Goal: Task Accomplishment & Management: Manage account settings

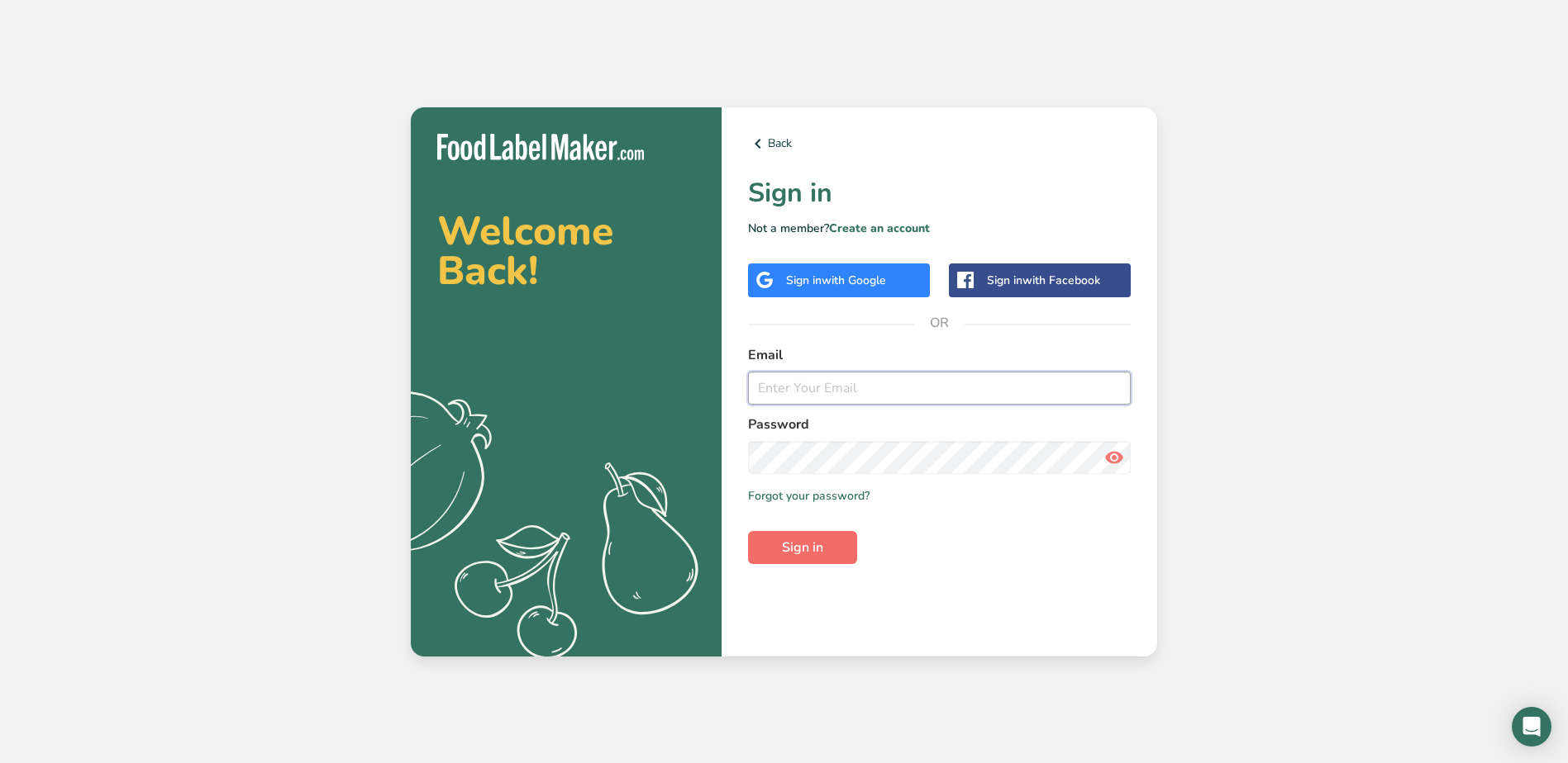
type input "[EMAIL_ADDRESS][DOMAIN_NAME]"
click at [816, 546] on span "Sign in" at bounding box center [803, 548] width 41 height 20
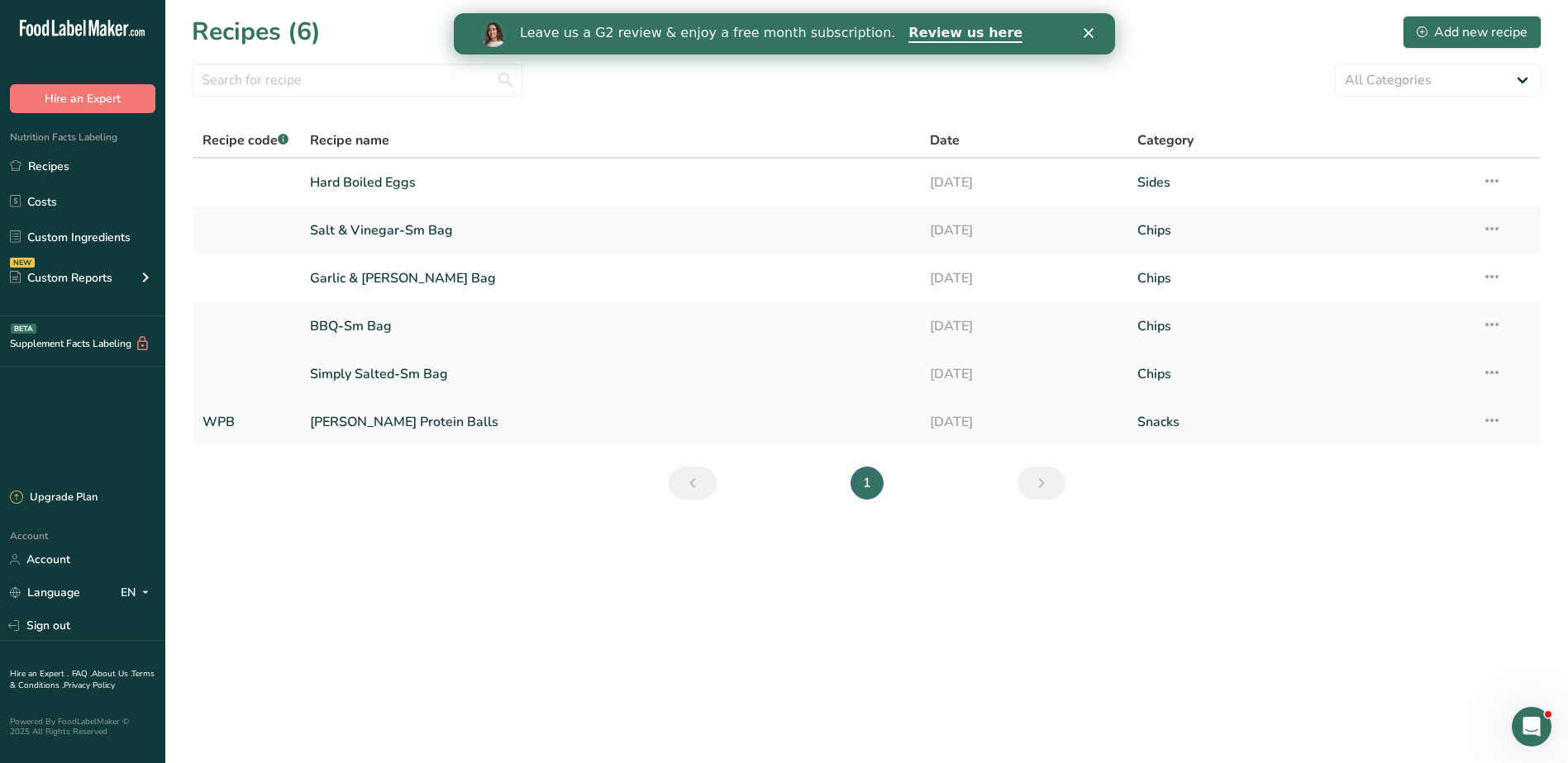
click at [372, 367] on link "Simply Salted-Sm Bag" at bounding box center [610, 373] width 601 height 34
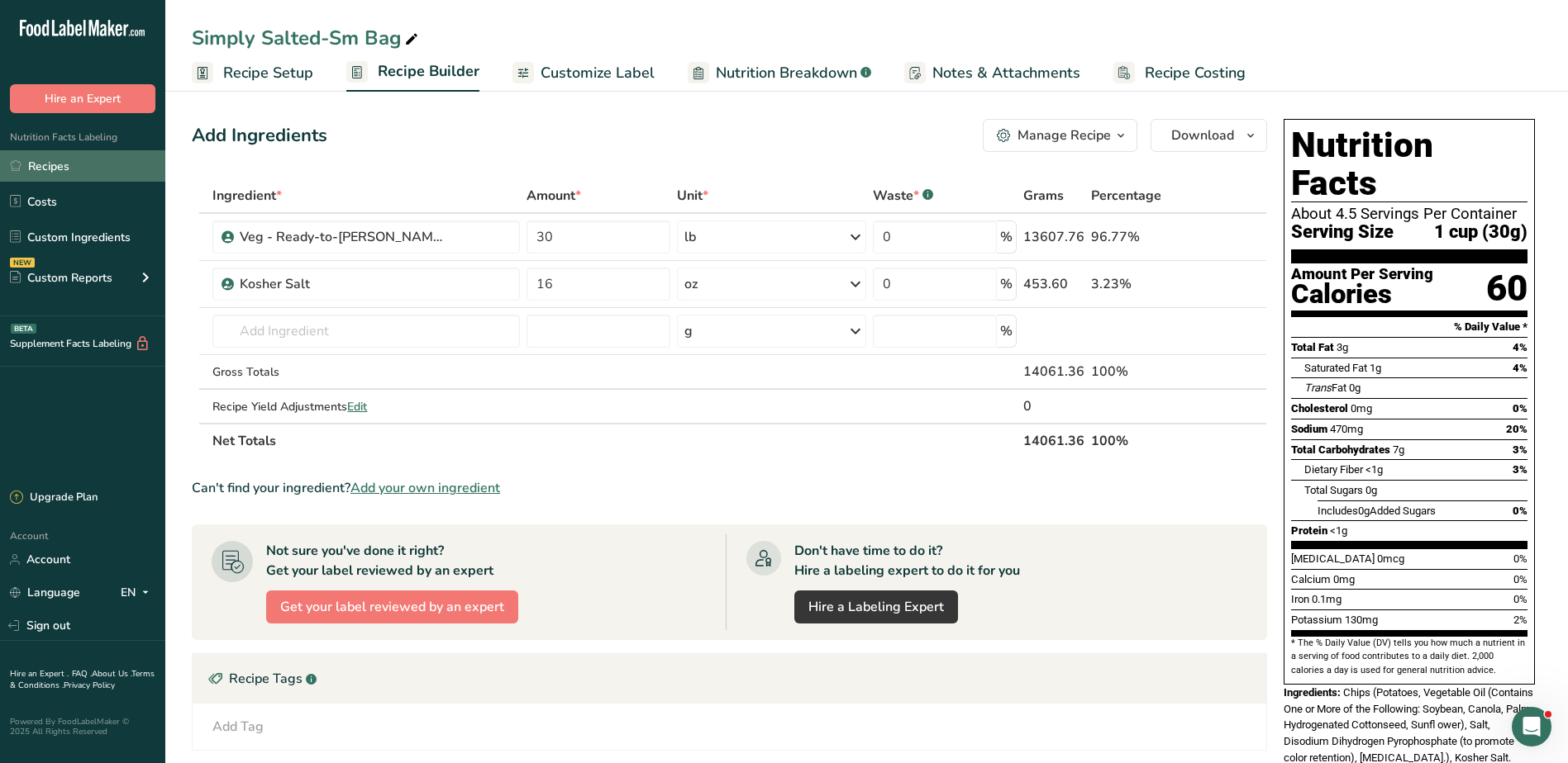
drag, startPoint x: 37, startPoint y: 160, endPoint x: 134, endPoint y: 163, distance: 97.0
click at [37, 160] on link "Recipes" at bounding box center [82, 167] width 166 height 31
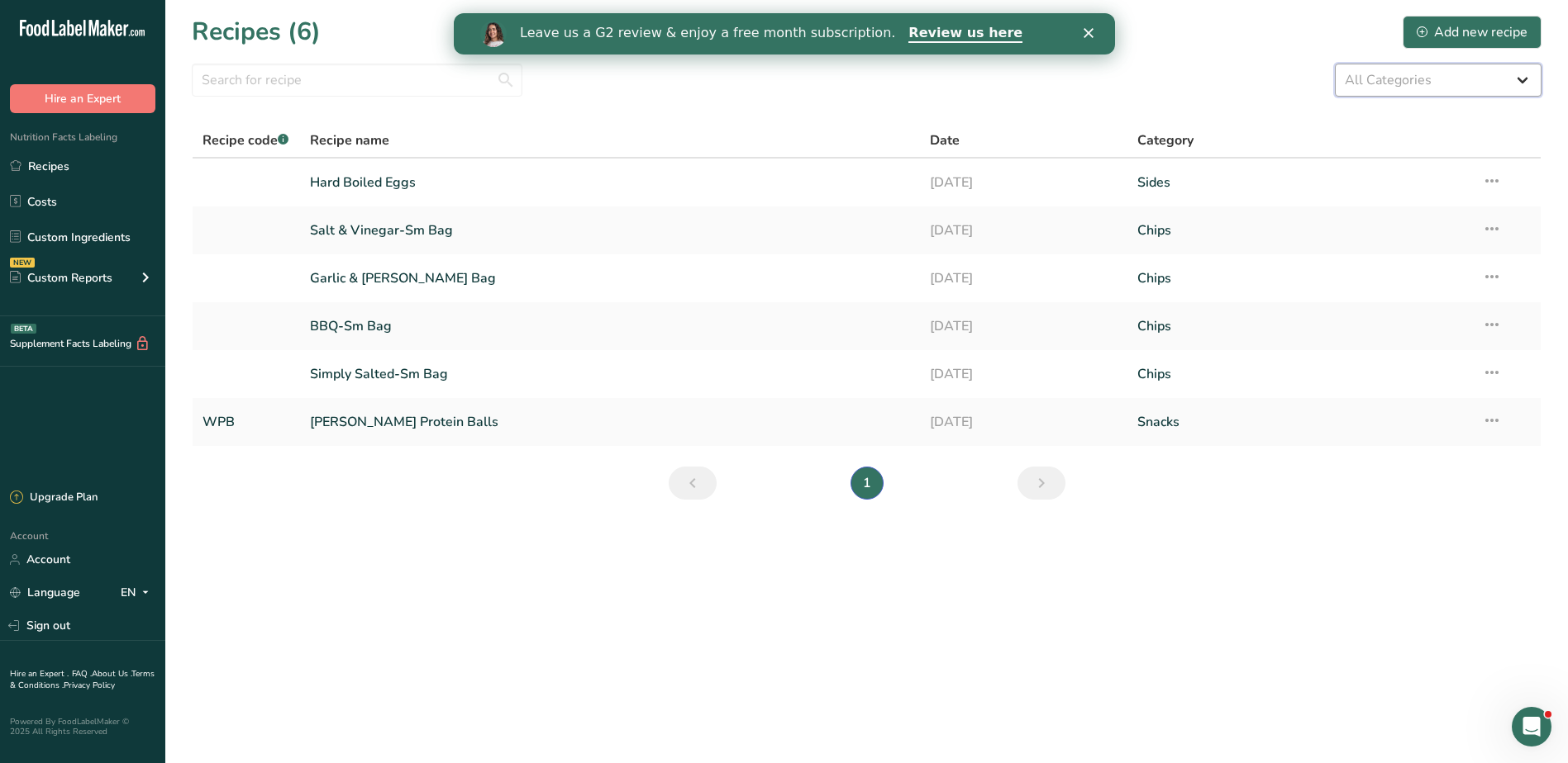
click at [1519, 83] on select "All Categories Baked Goods [GEOGRAPHIC_DATA] Chips Confectionery Cooked Meals, …" at bounding box center [1438, 80] width 207 height 33
click at [1420, 24] on div "Add new recipe" at bounding box center [1472, 32] width 111 height 20
click at [1091, 29] on icon "Close" at bounding box center [1088, 33] width 10 height 10
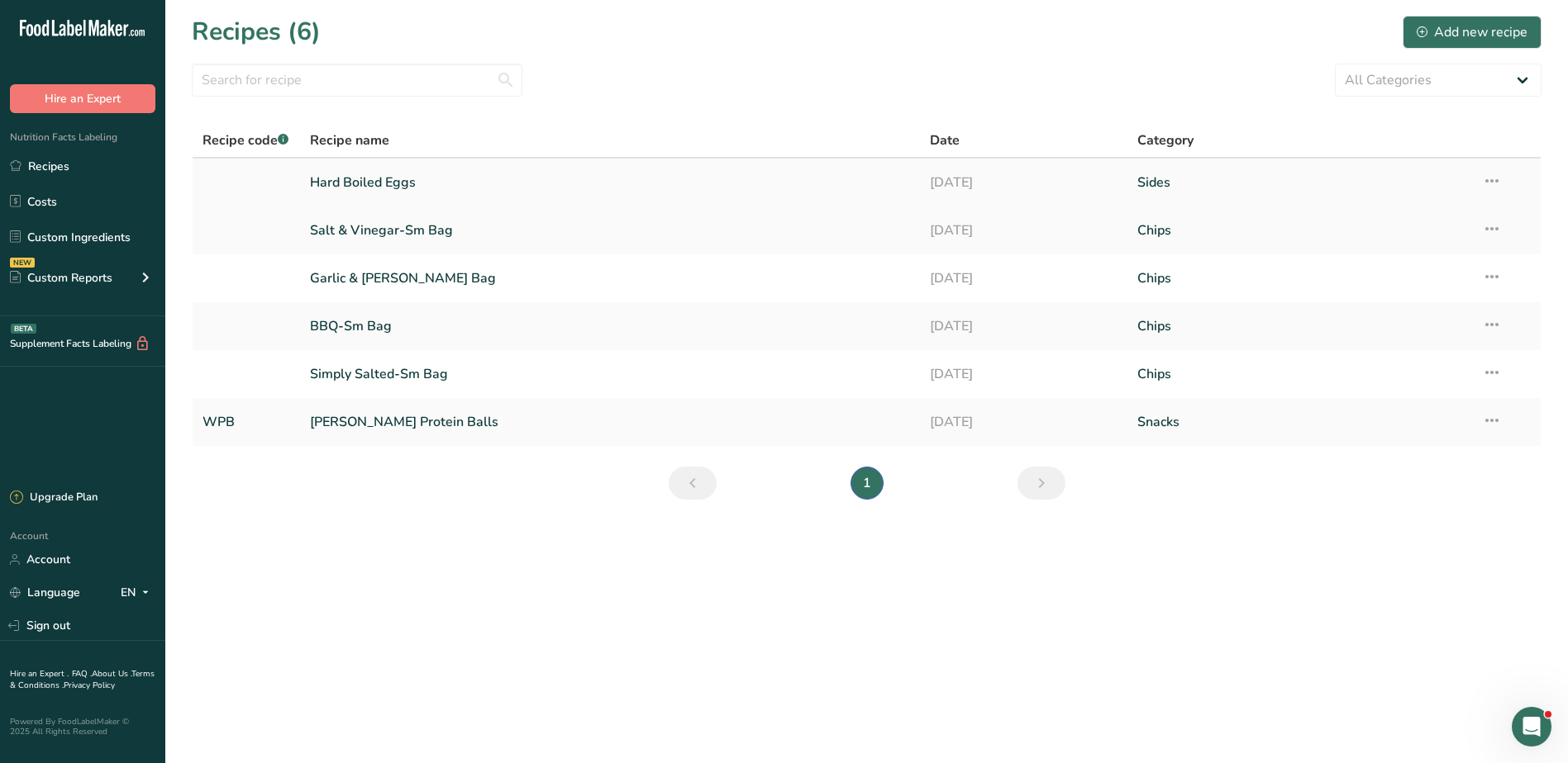
click at [1491, 179] on icon at bounding box center [1492, 181] width 20 height 29
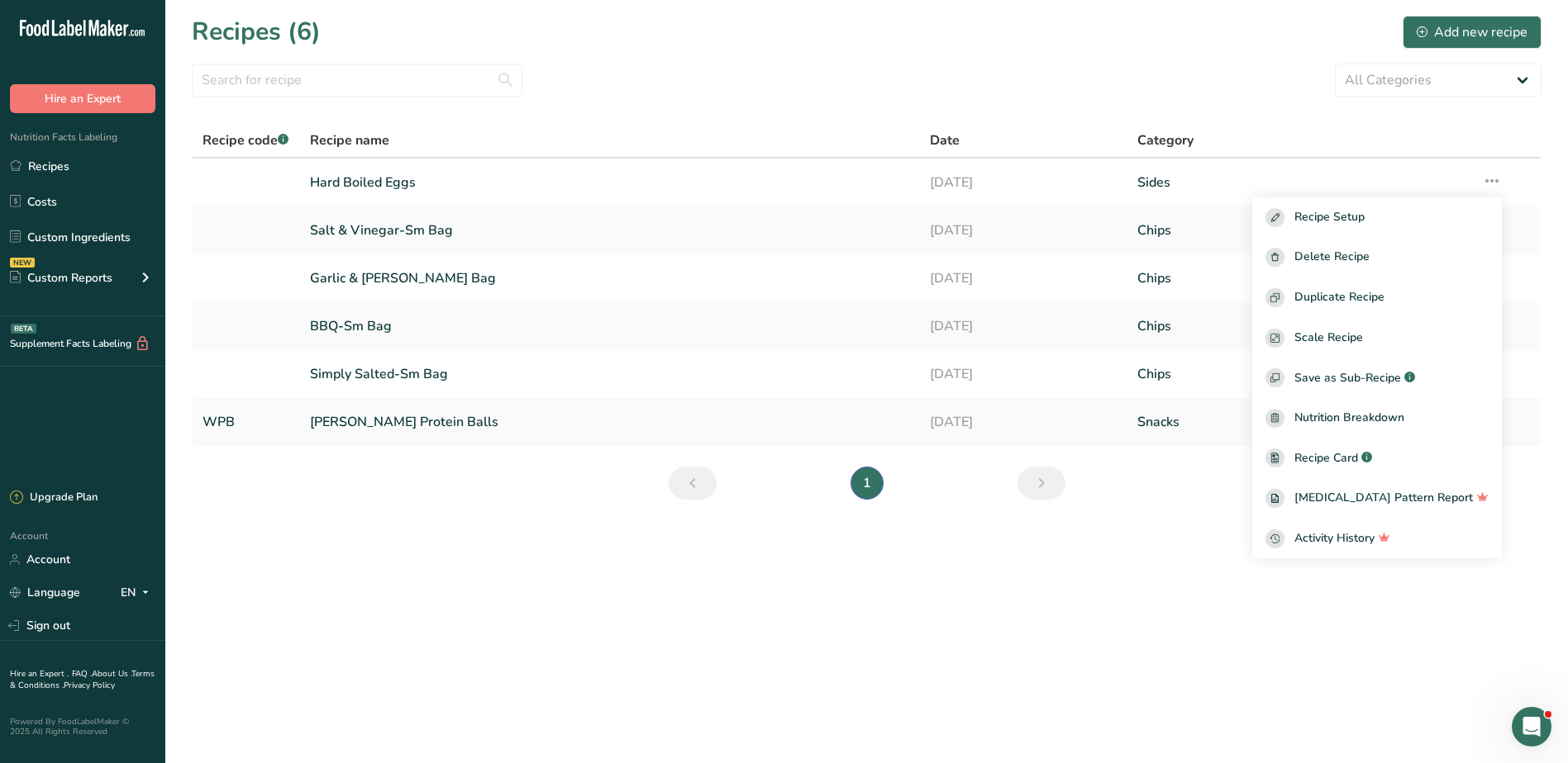
click at [1114, 555] on main "Recipes (6) Add new recipe All Categories Baked Goods [GEOGRAPHIC_DATA] Chips C…" at bounding box center [784, 381] width 1568 height 763
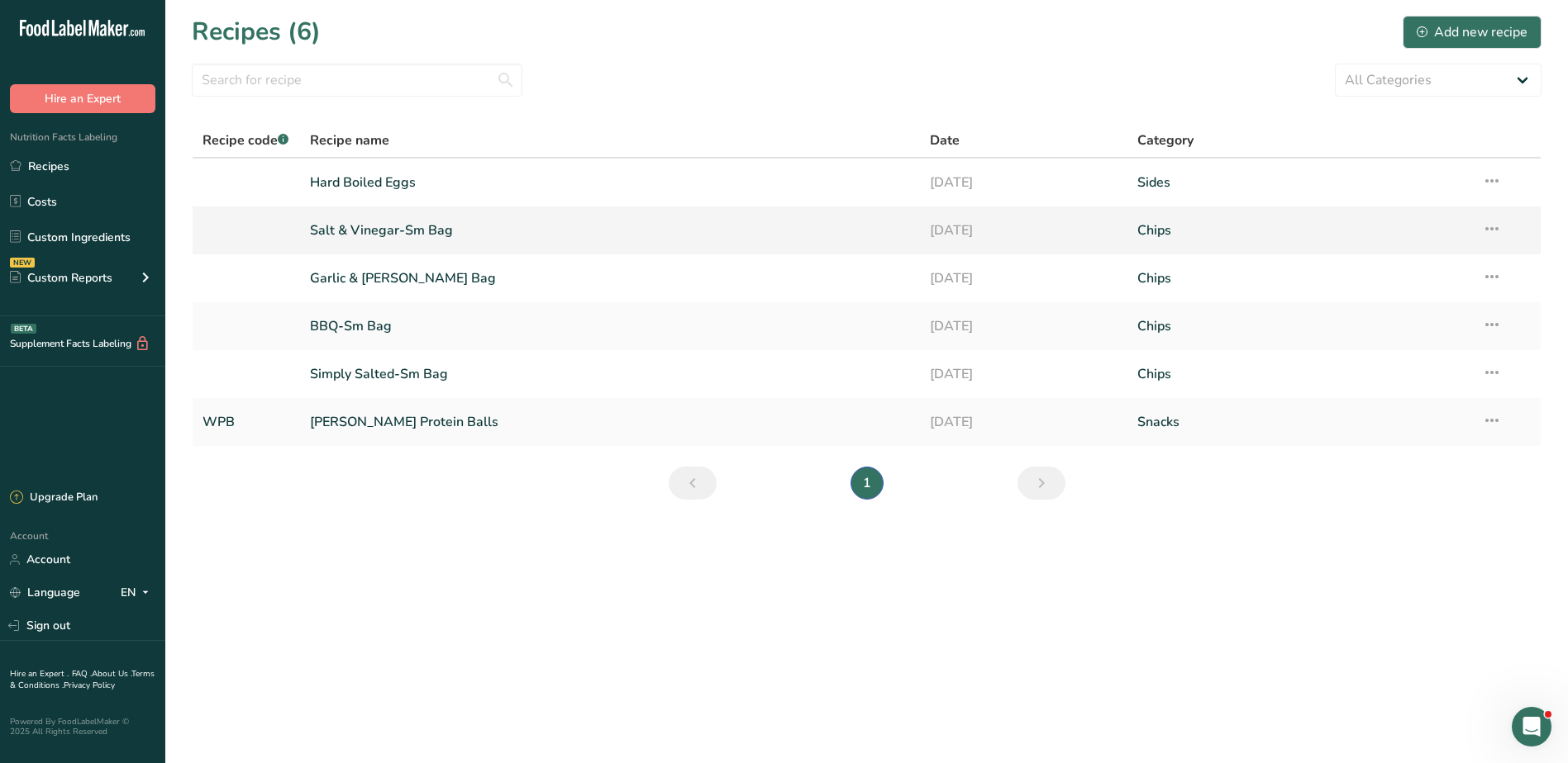
click at [348, 220] on link "Salt & Vinegar-Sm Bag" at bounding box center [610, 230] width 601 height 34
click at [1492, 224] on icon at bounding box center [1492, 228] width 20 height 29
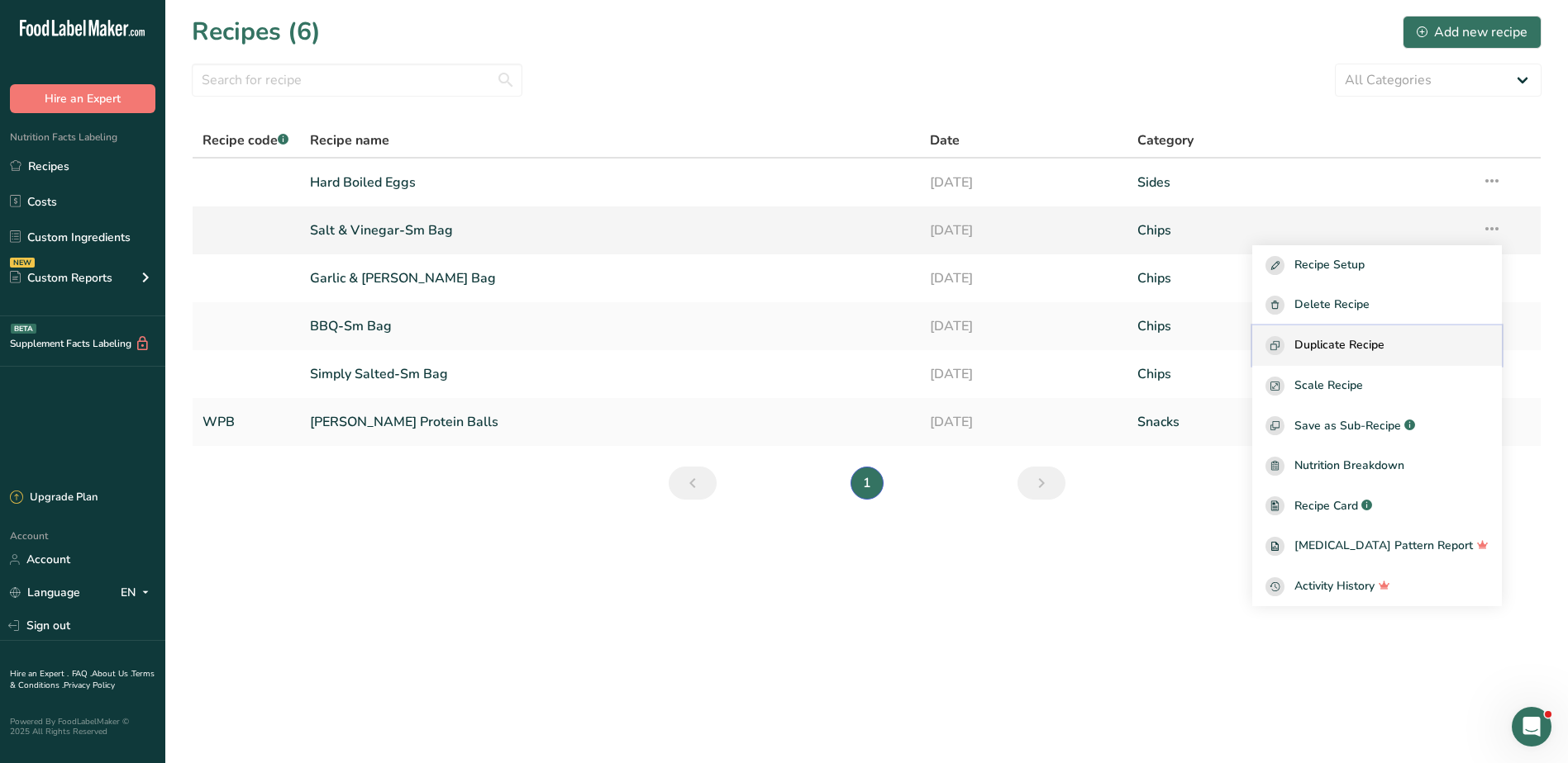
click at [1356, 341] on span "Duplicate Recipe" at bounding box center [1340, 345] width 90 height 19
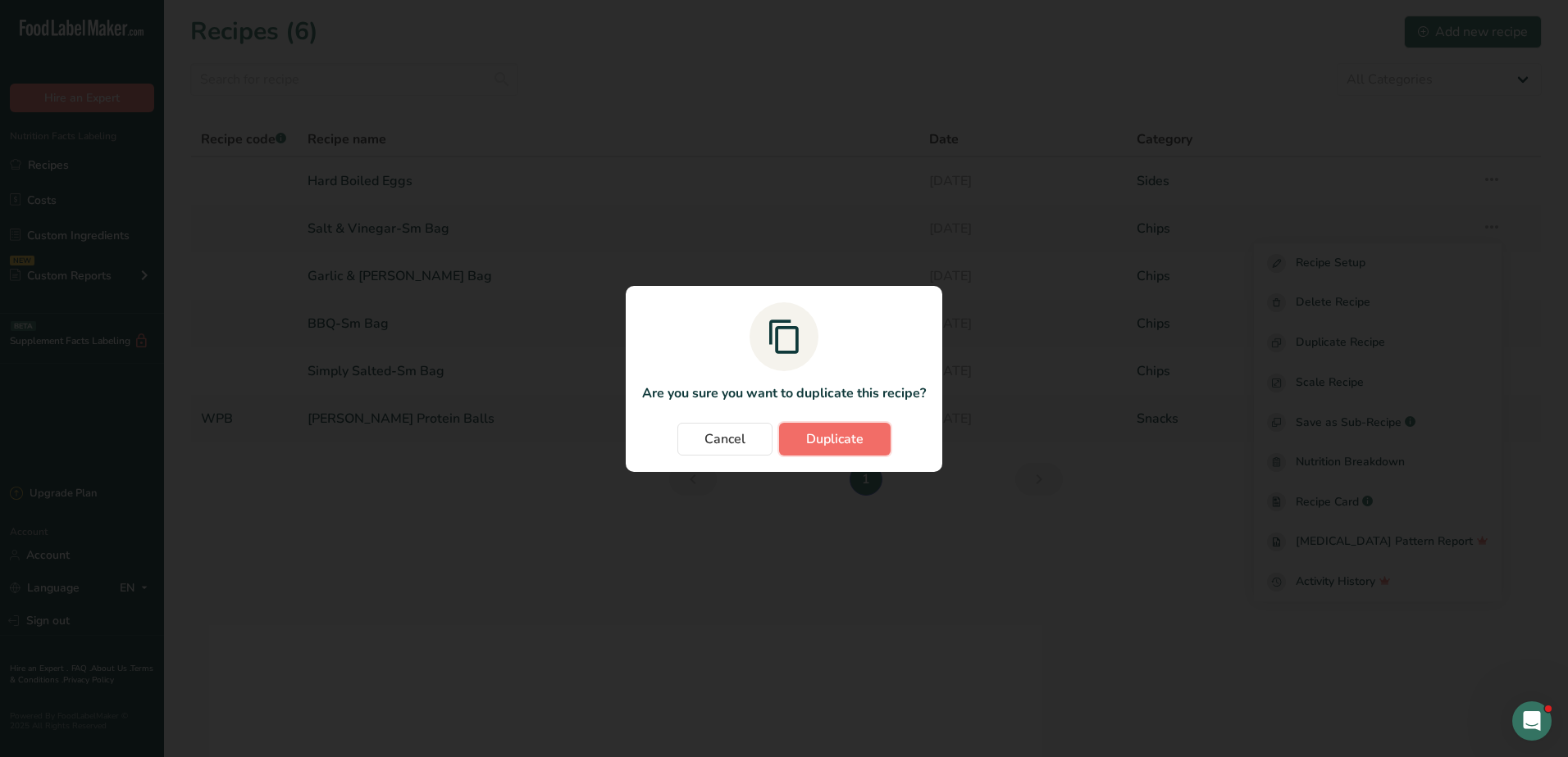
click at [844, 426] on button "Duplicate" at bounding box center [834, 439] width 112 height 33
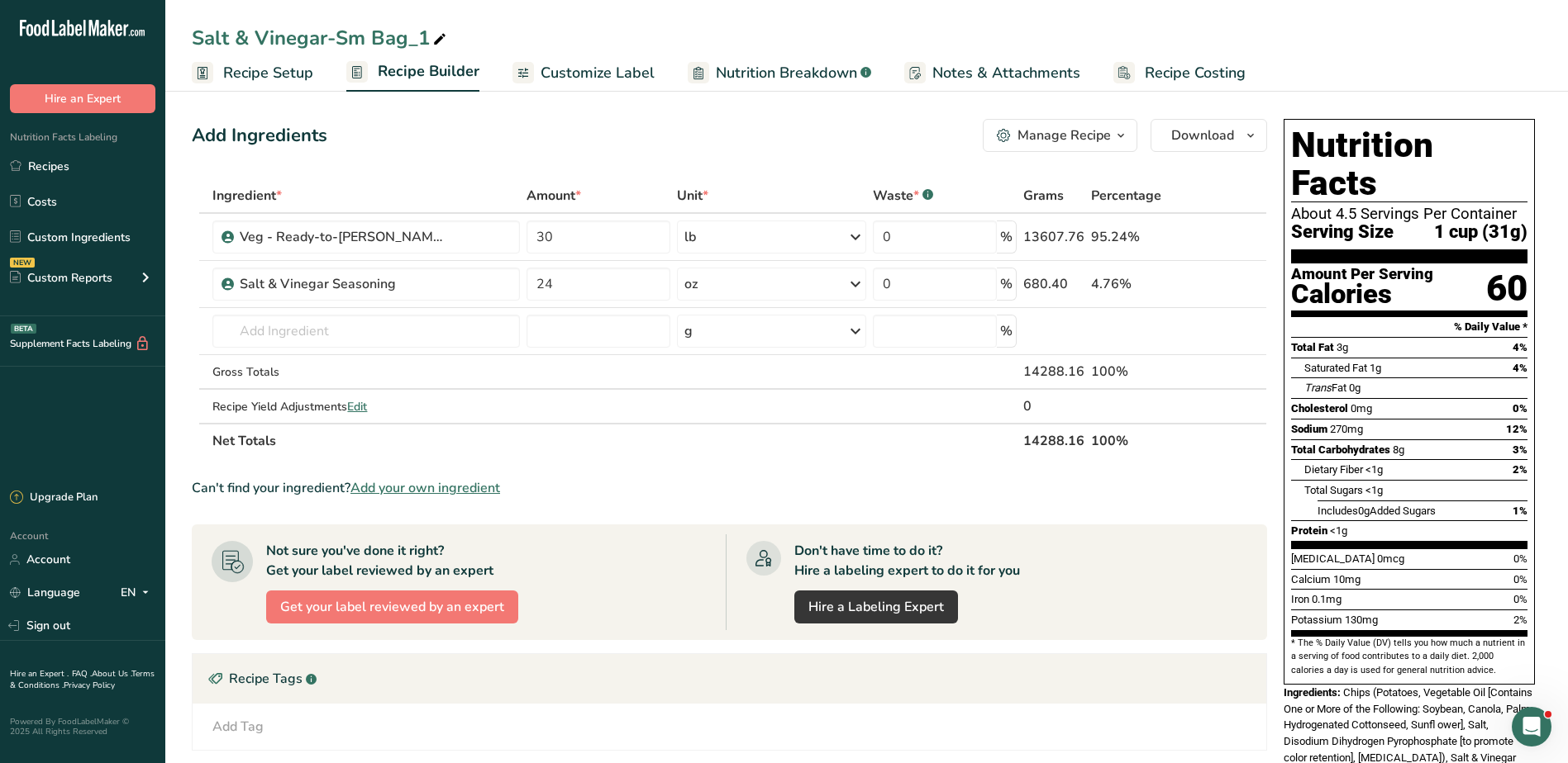
drag, startPoint x: 336, startPoint y: 37, endPoint x: 357, endPoint y: 36, distance: 21.0
click at [357, 36] on div "Salt & Vinegar-Sm Bag_1" at bounding box center [320, 38] width 258 height 29
type input "Salt & Vinegar-Lg Bag"
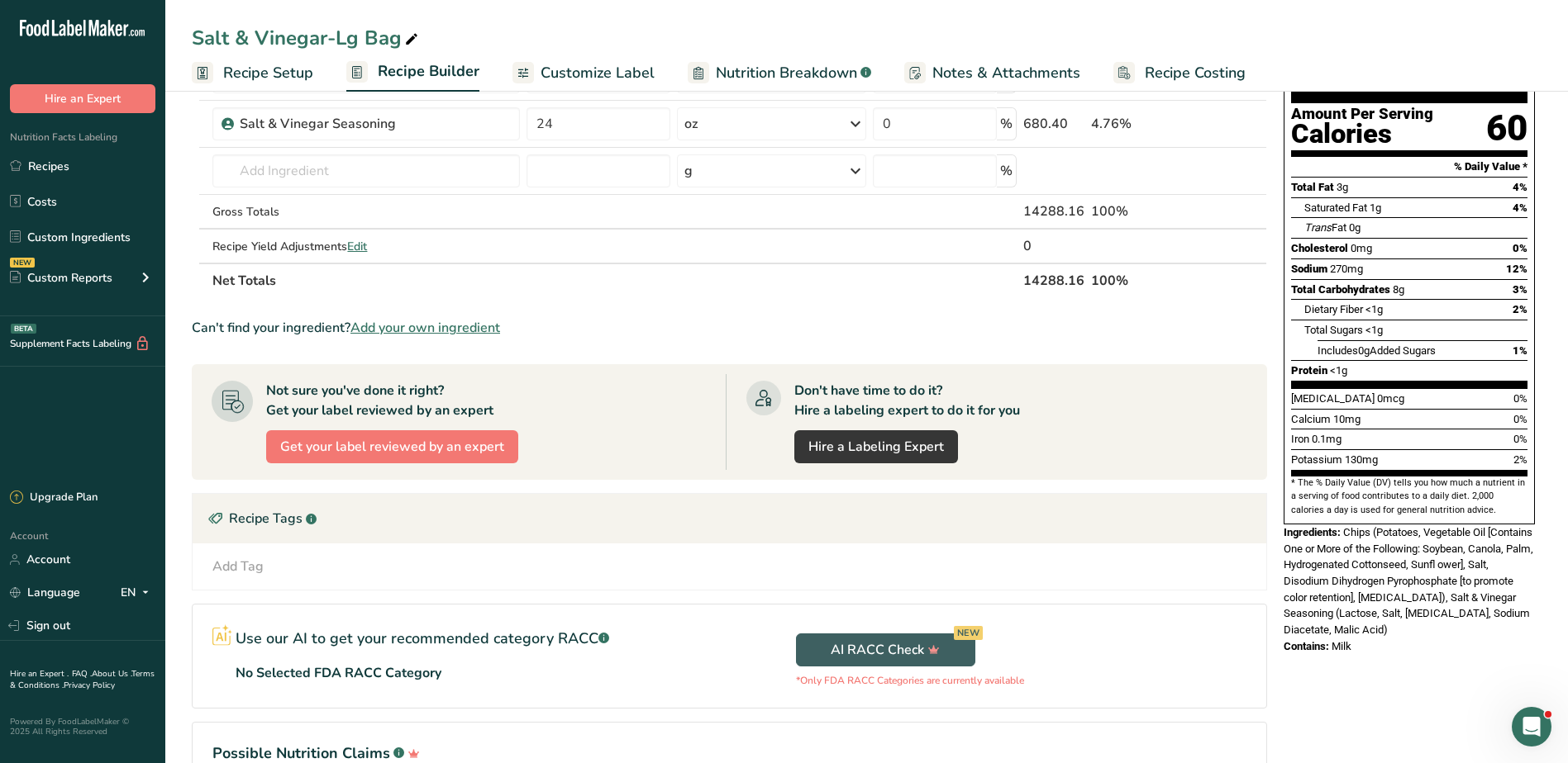
scroll to position [166, 0]
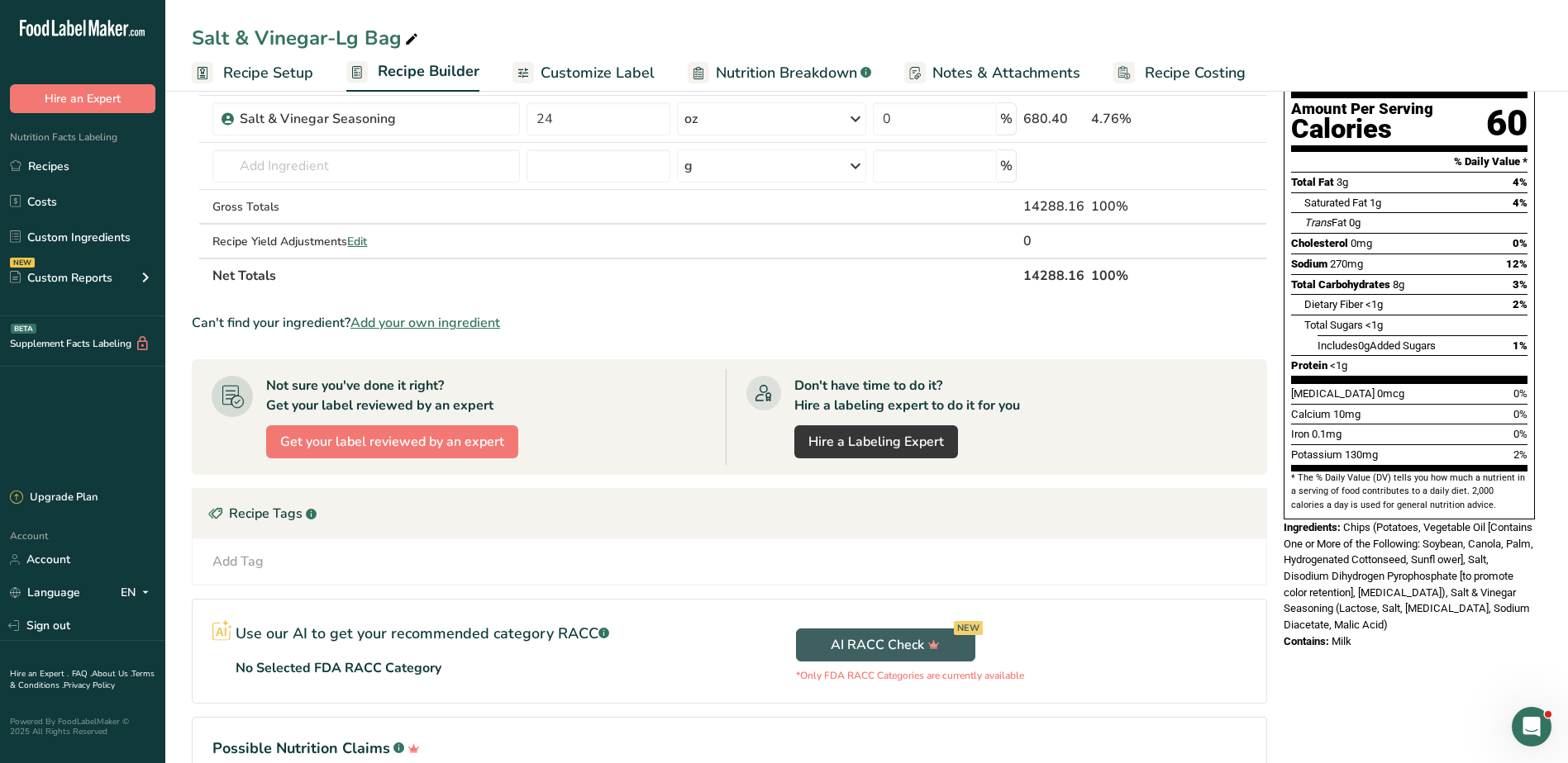
click at [1349, 521] on span "Chips (Potatoes, Vegetable Oil [Contains One or More of the Following: Soybean,…" at bounding box center [1408, 576] width 250 height 110
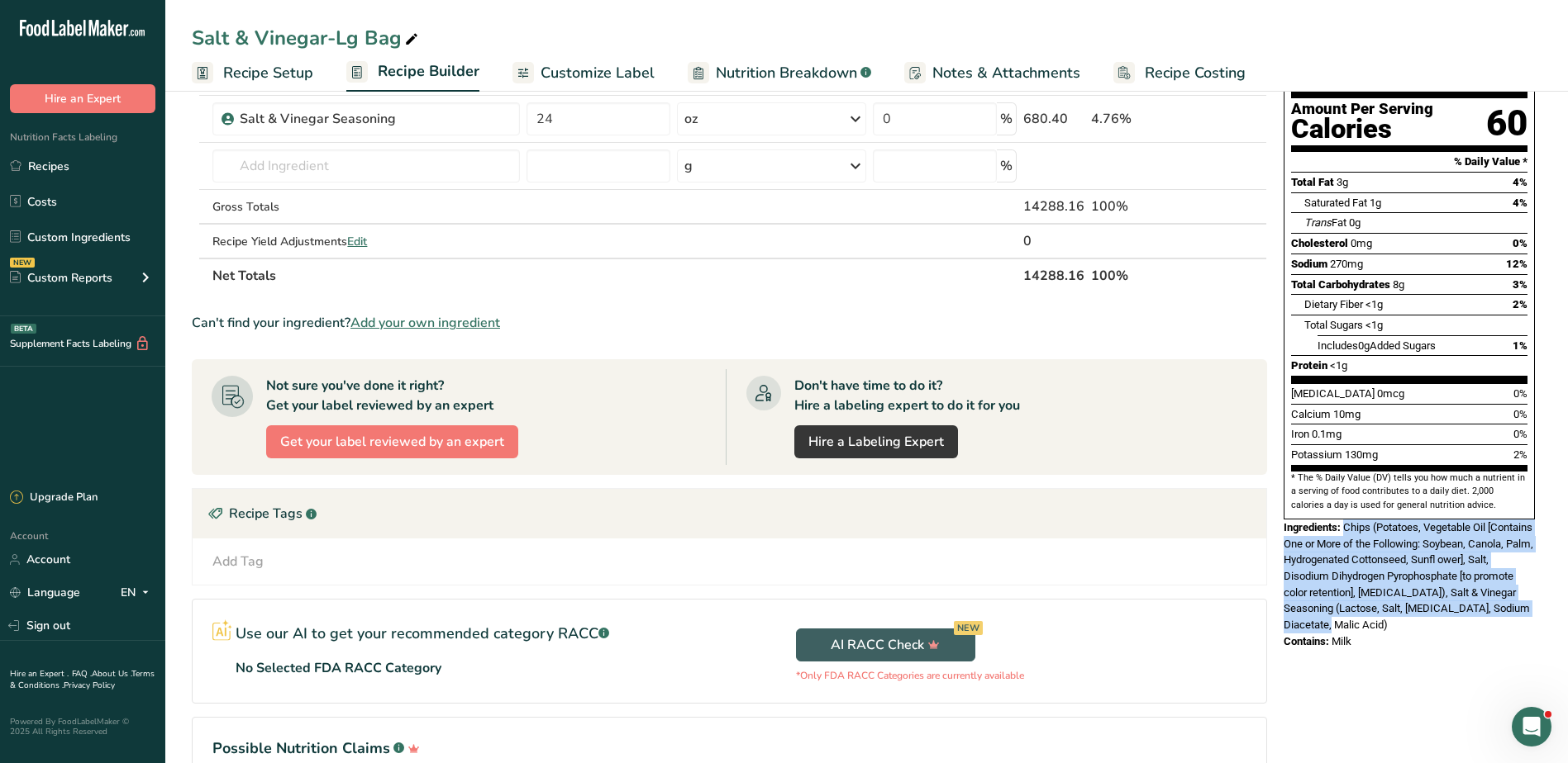
drag, startPoint x: 1362, startPoint y: 496, endPoint x: 1410, endPoint y: 585, distance: 101.1
click at [1410, 585] on div "Ingredients: Chips (Potatoes, Vegetable Oil [Contains One or More of the Follow…" at bounding box center [1409, 577] width 251 height 114
copy span "Chips (Potatoes, Vegetable Oil [Contains One or More of the Following: Soybean,…"
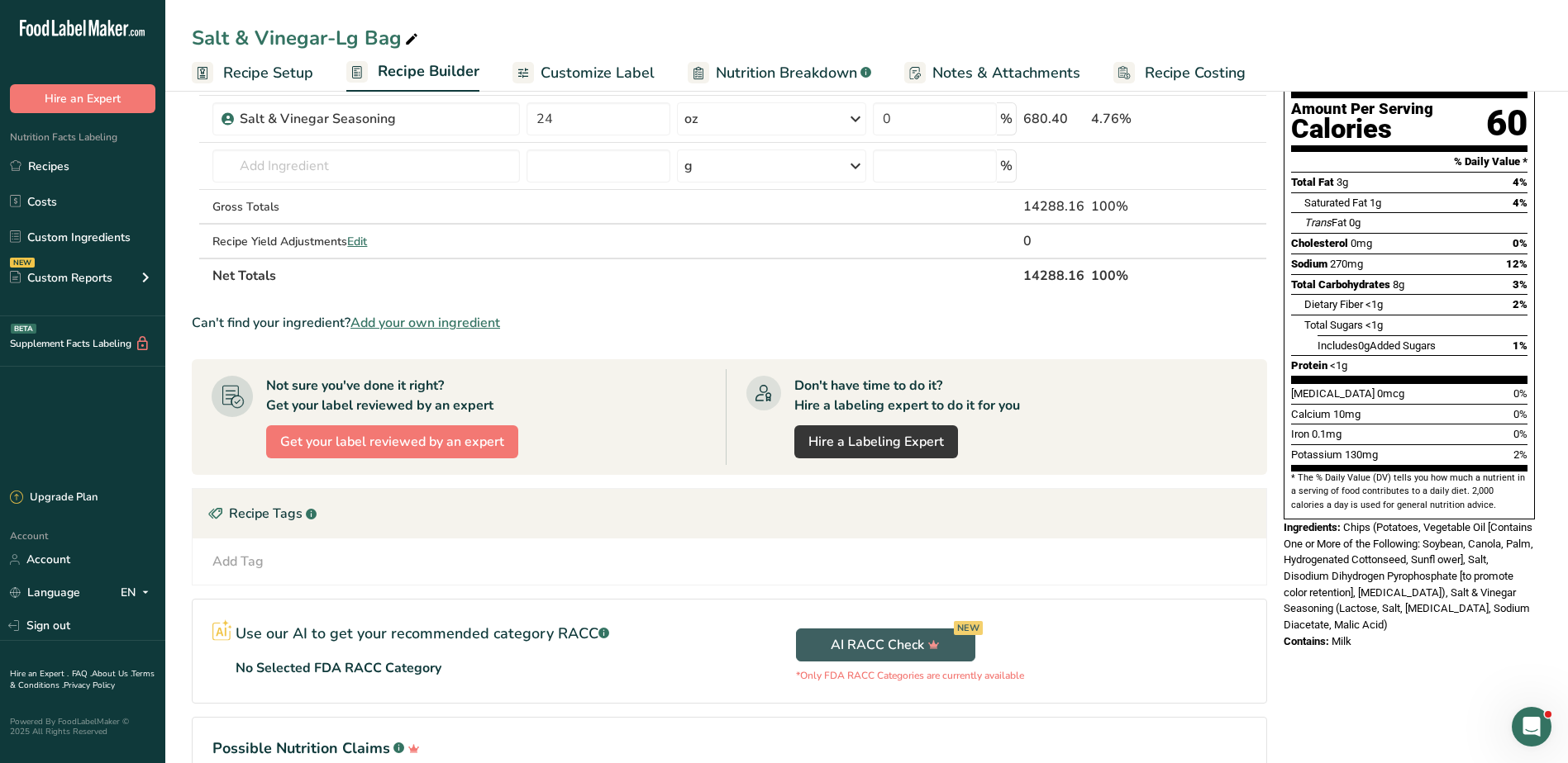
click at [1383, 624] on div "Nutrition Facts About 4.5 Servings Per Container Serving Size 1 cup (31g) Amoun…" at bounding box center [1409, 307] width 265 height 719
drag, startPoint x: 1364, startPoint y: 602, endPoint x: 1332, endPoint y: 602, distance: 32.0
click at [1332, 634] on div "Contains: Milk" at bounding box center [1409, 642] width 251 height 17
copy span "Milk"
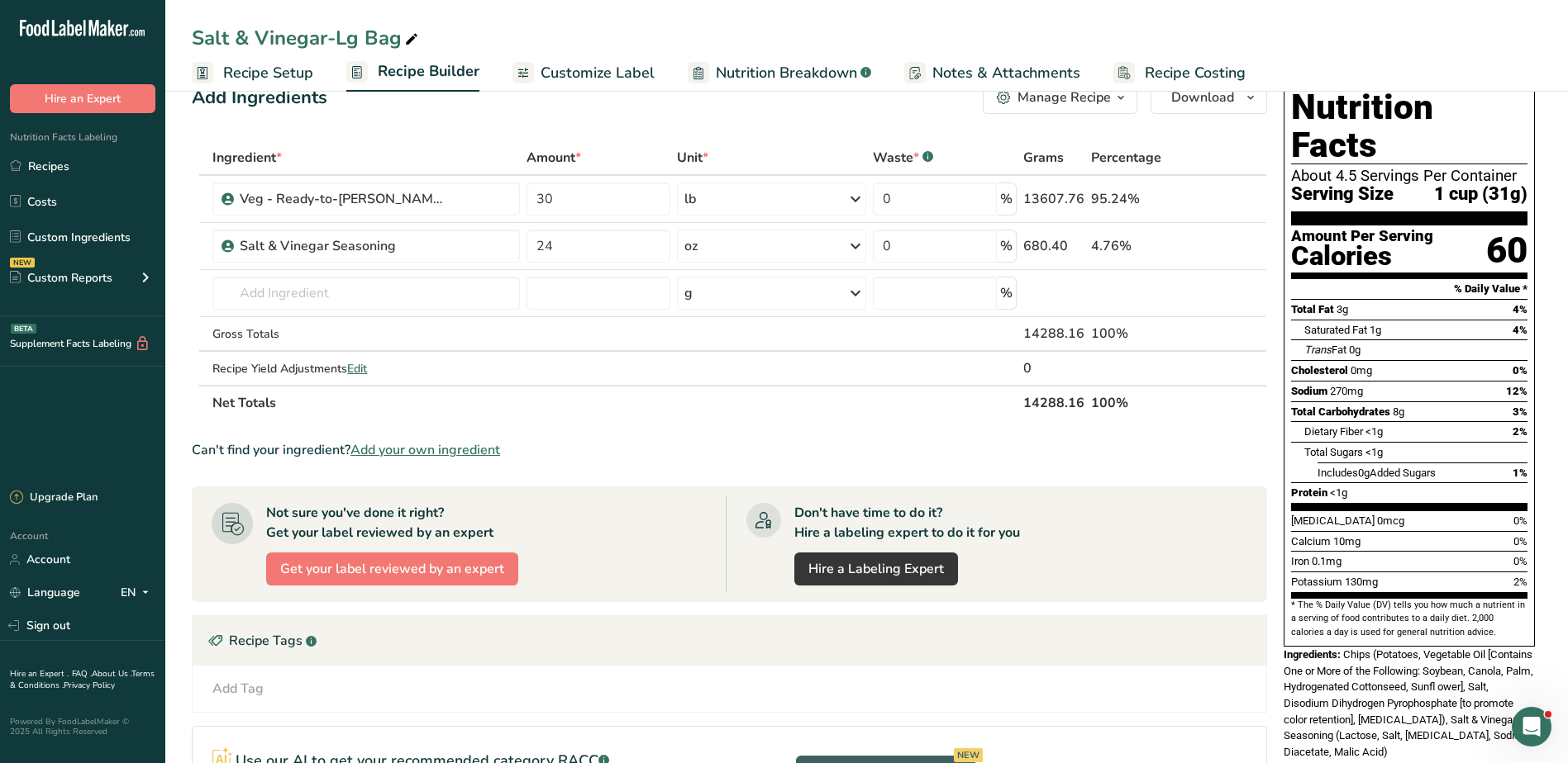
scroll to position [0, 0]
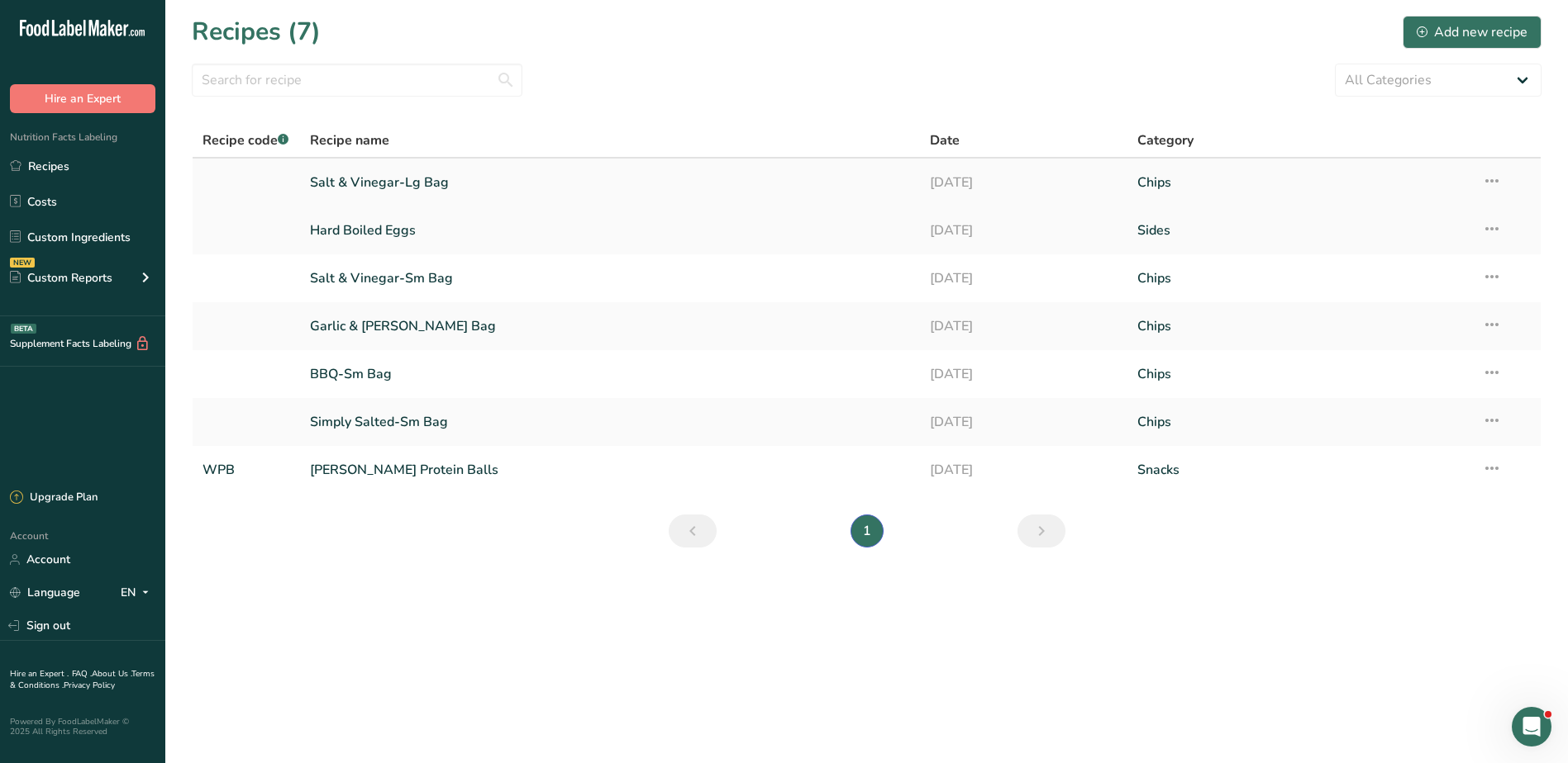
click at [1486, 172] on icon at bounding box center [1492, 181] width 20 height 29
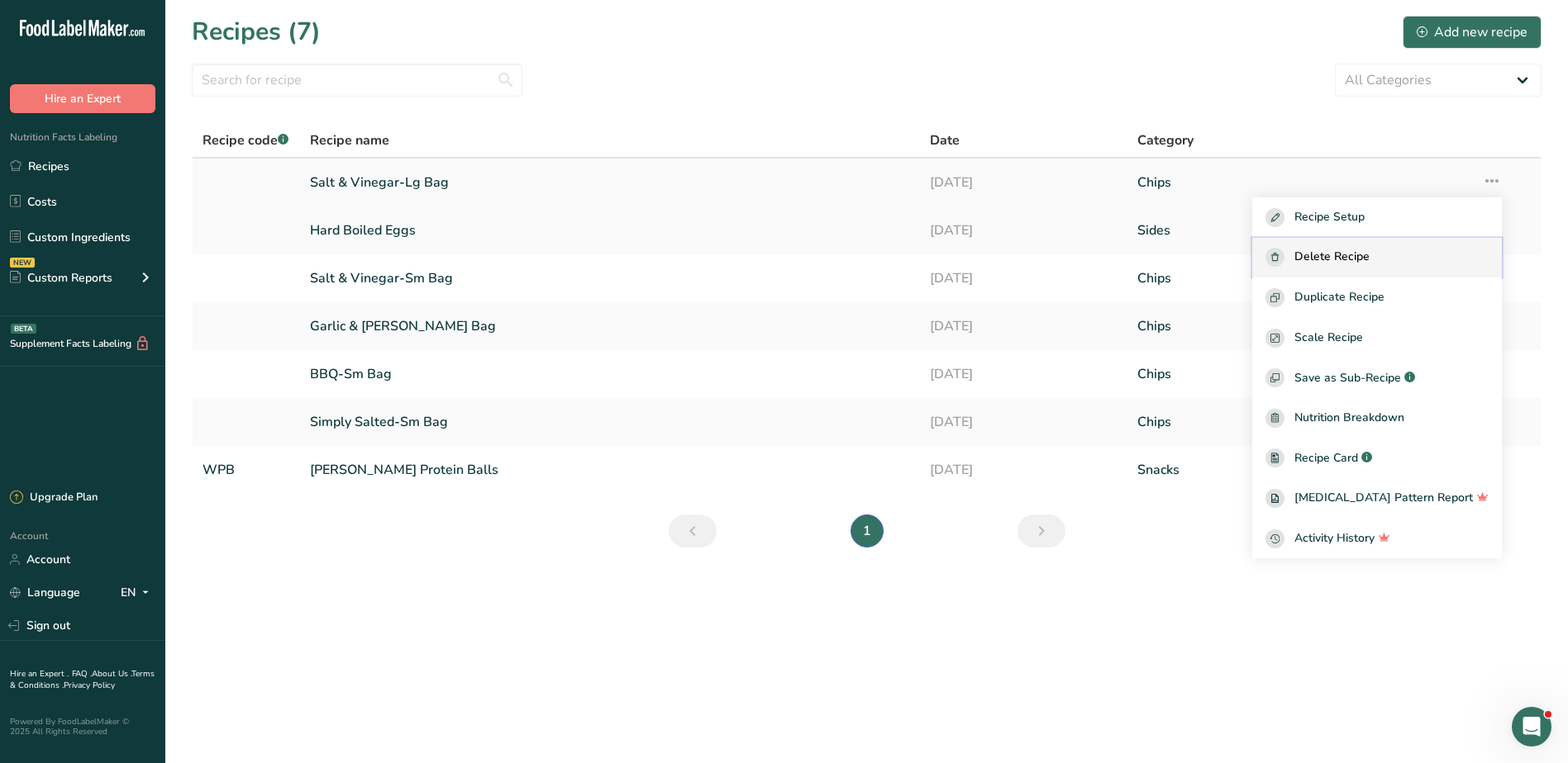
click at [1370, 254] on span "Delete Recipe" at bounding box center [1332, 257] width 75 height 19
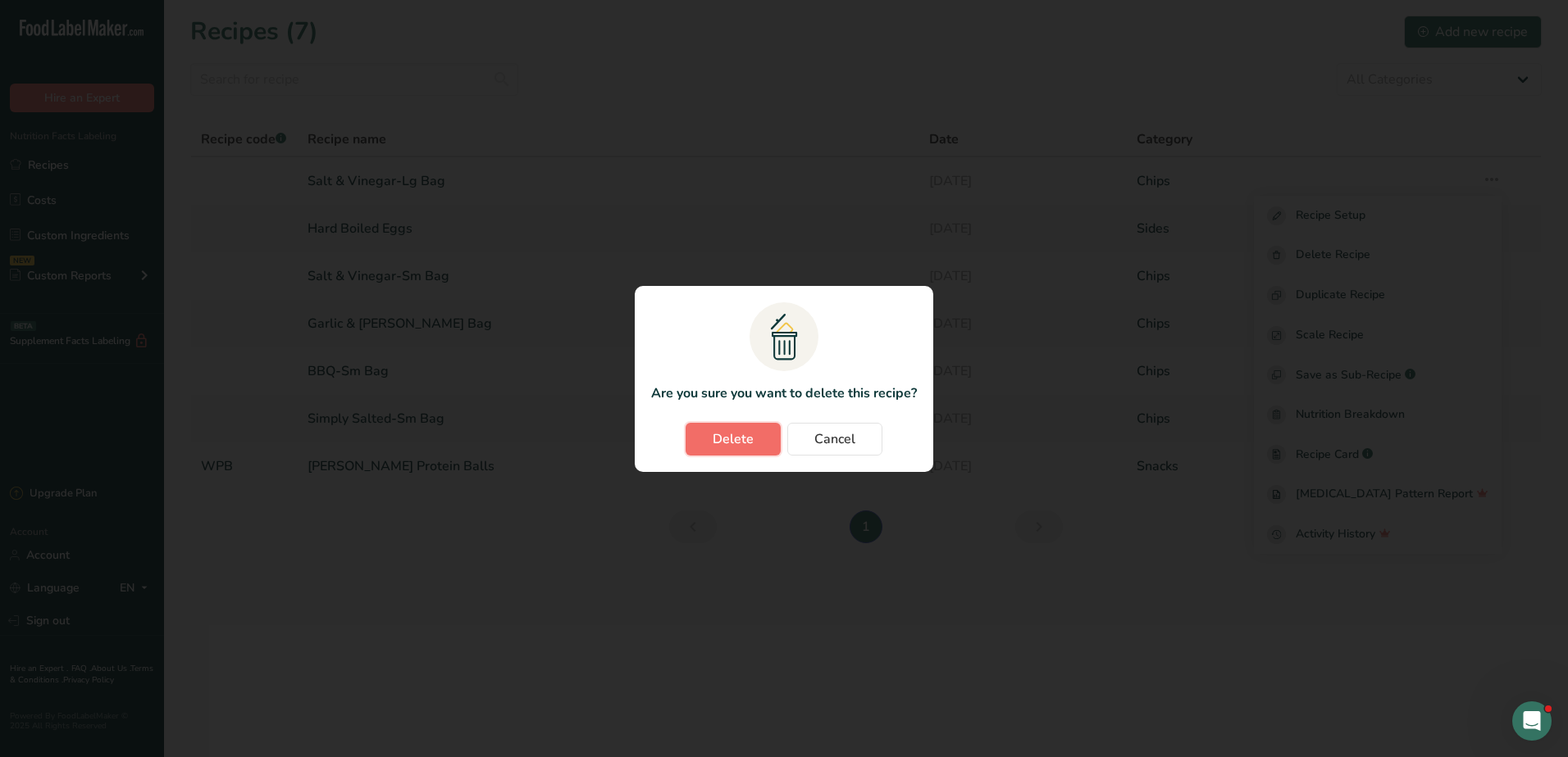
click at [739, 431] on span "Delete" at bounding box center [733, 439] width 41 height 19
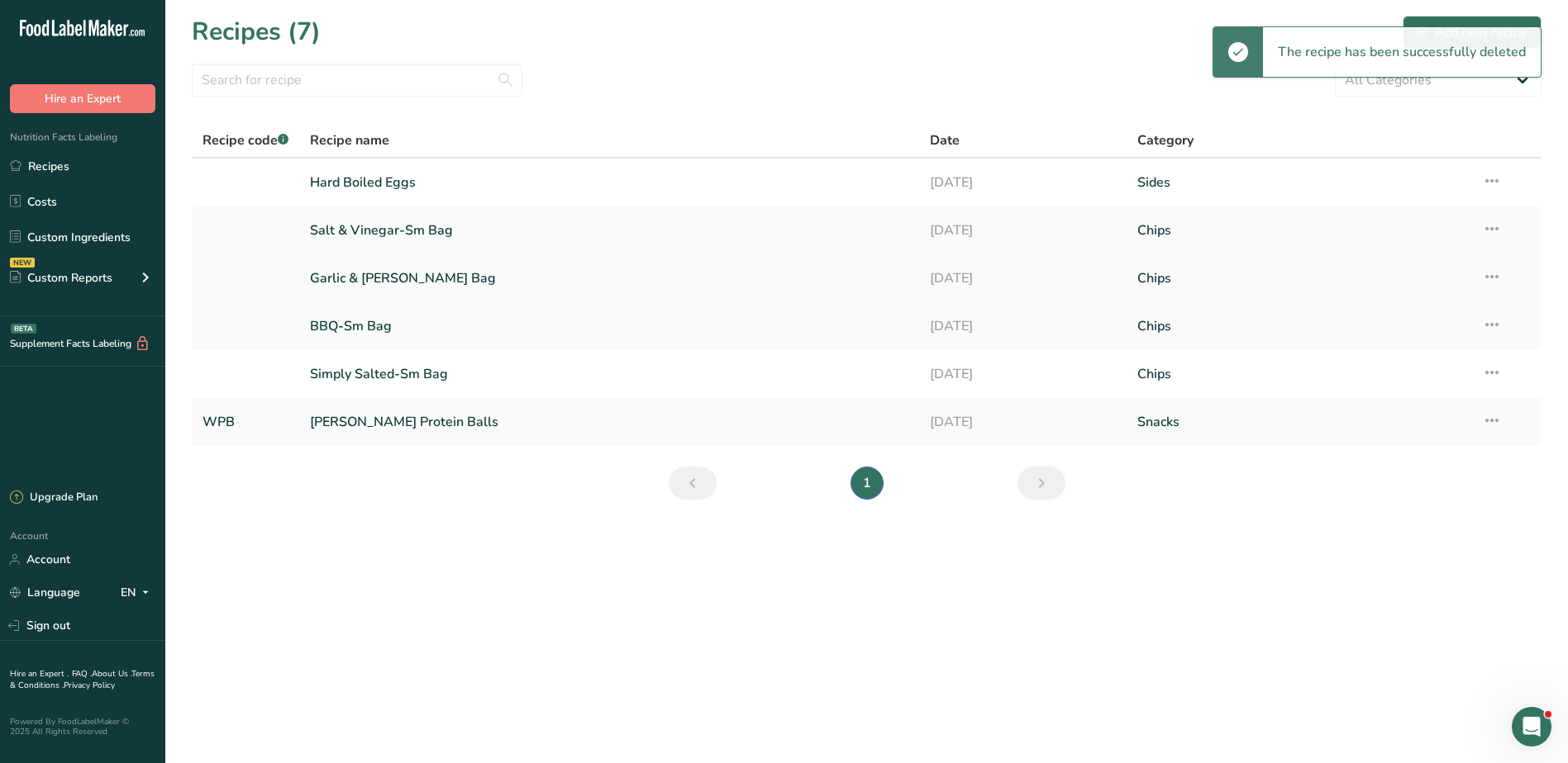
click at [401, 273] on link "Garlic & [PERSON_NAME] Bag" at bounding box center [610, 278] width 601 height 34
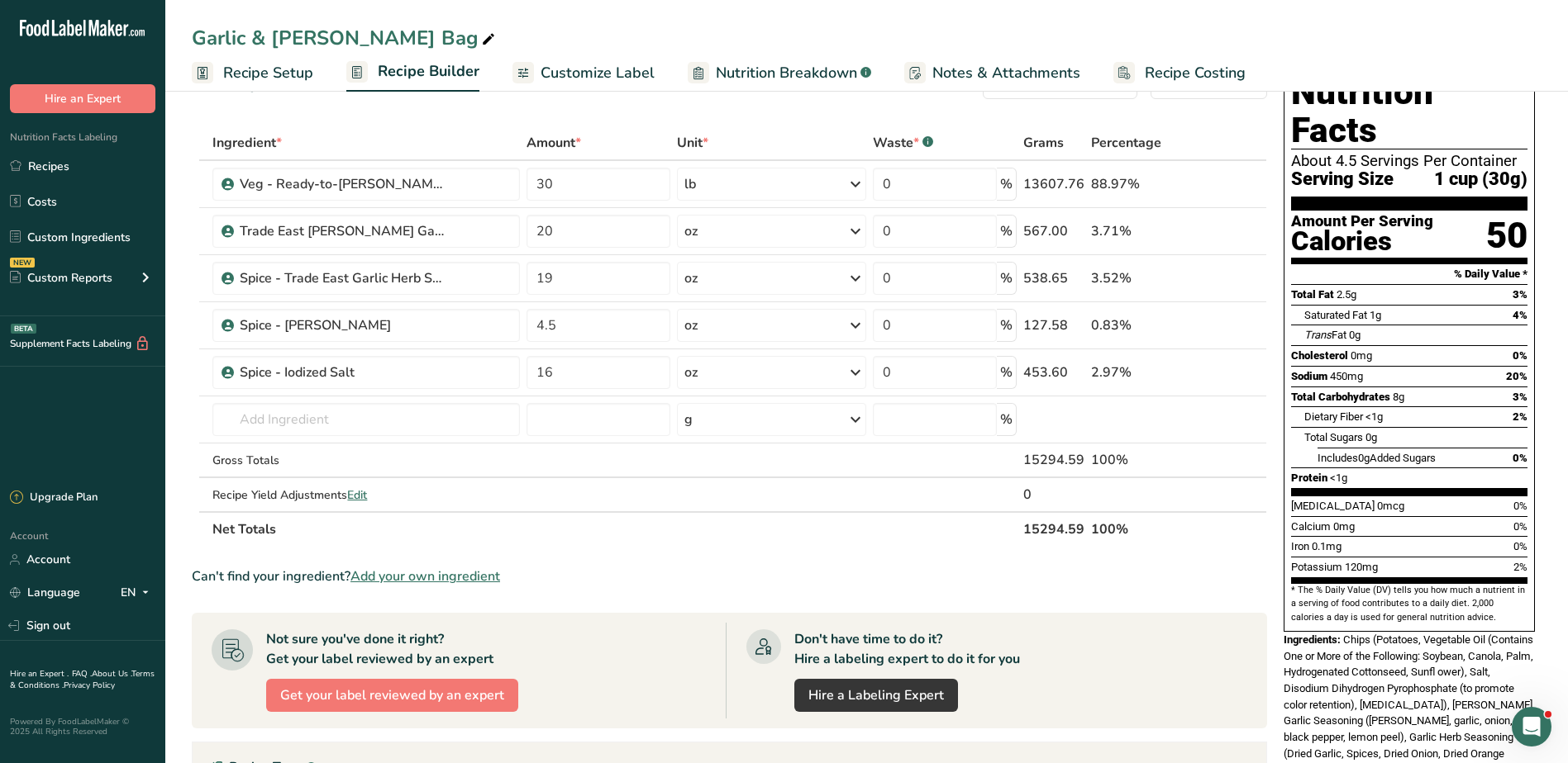
scroll to position [82, 0]
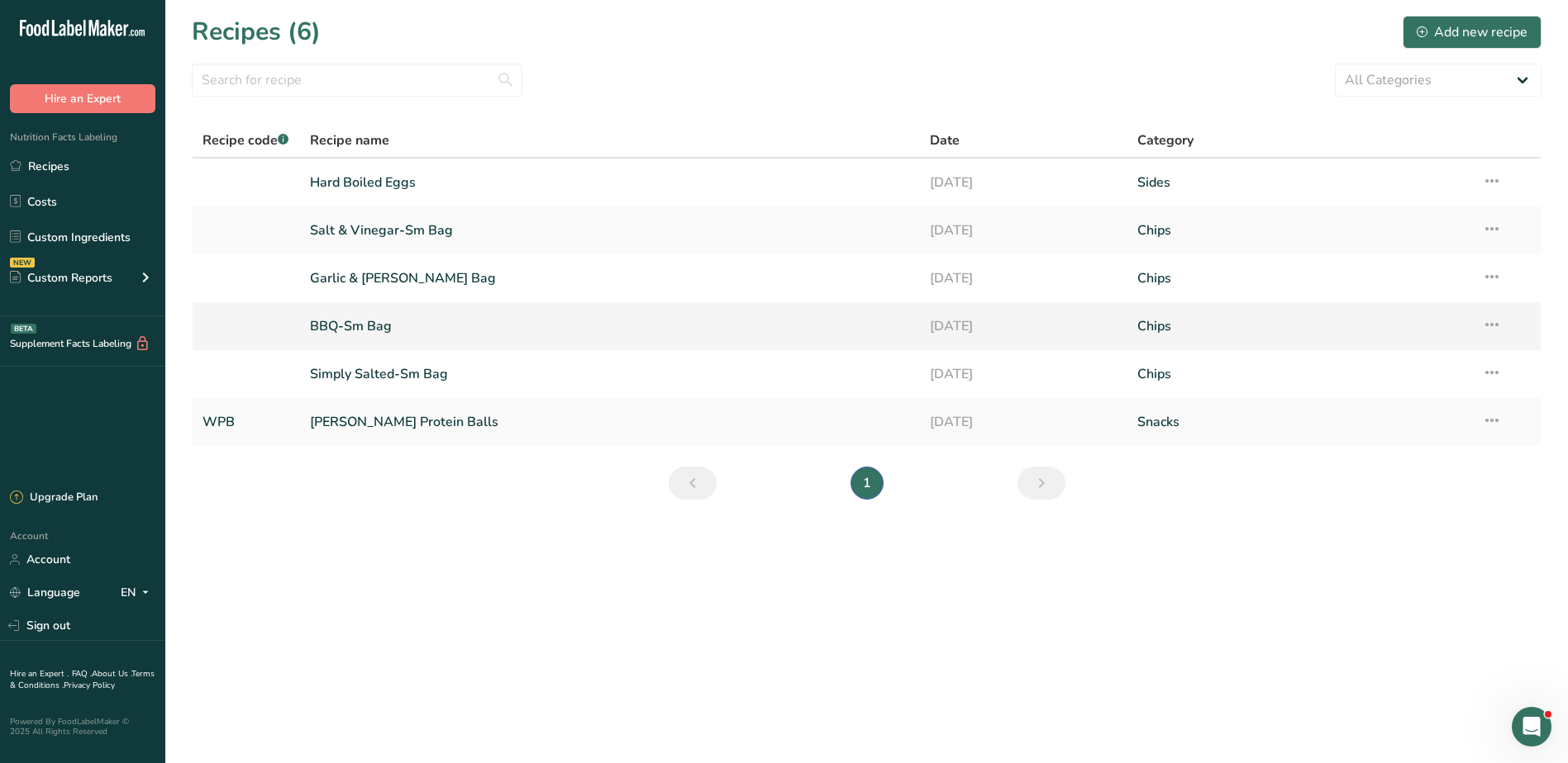
click at [380, 324] on link "BBQ-Sm Bag" at bounding box center [610, 325] width 601 height 34
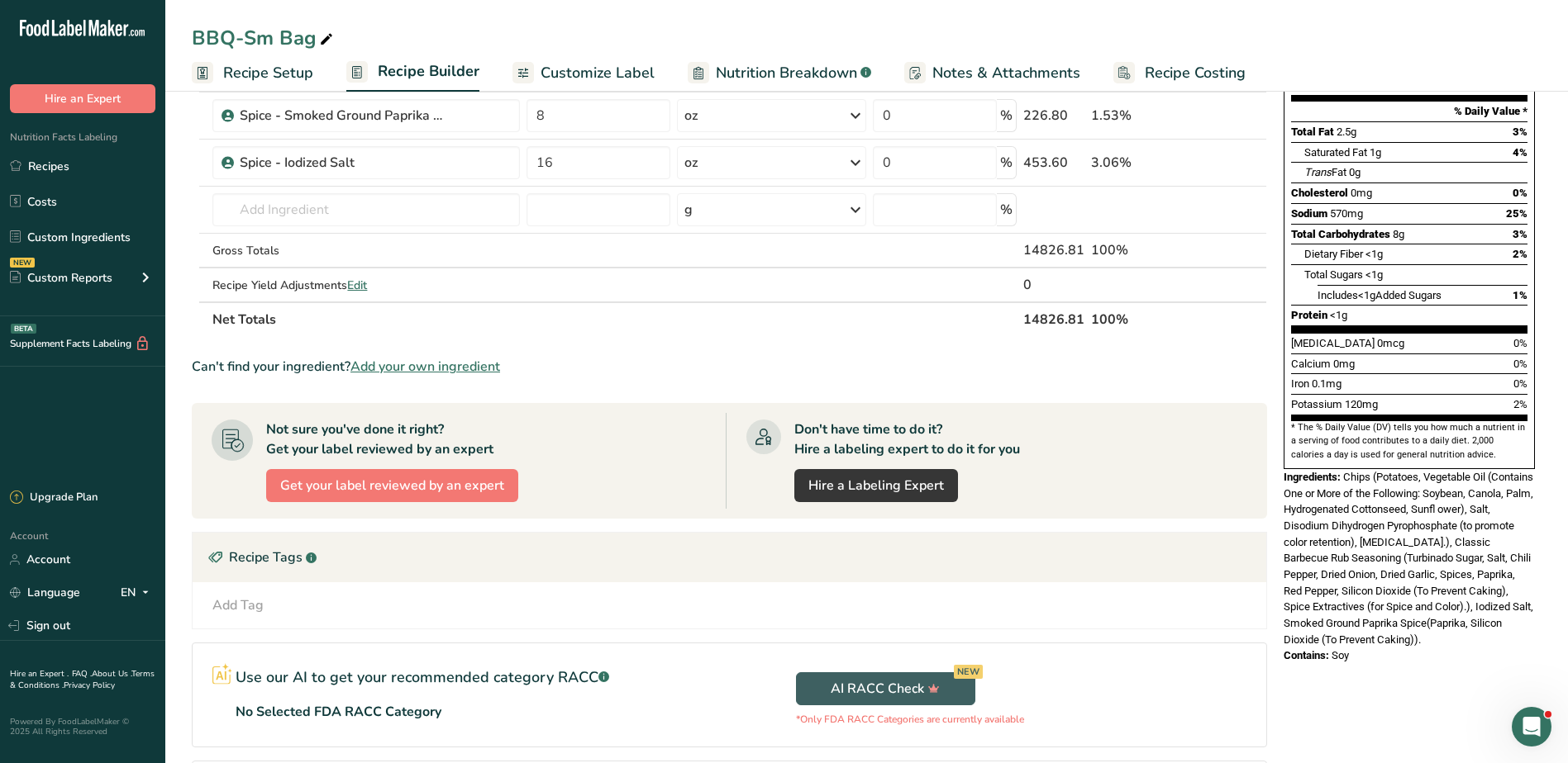
scroll to position [357, 0]
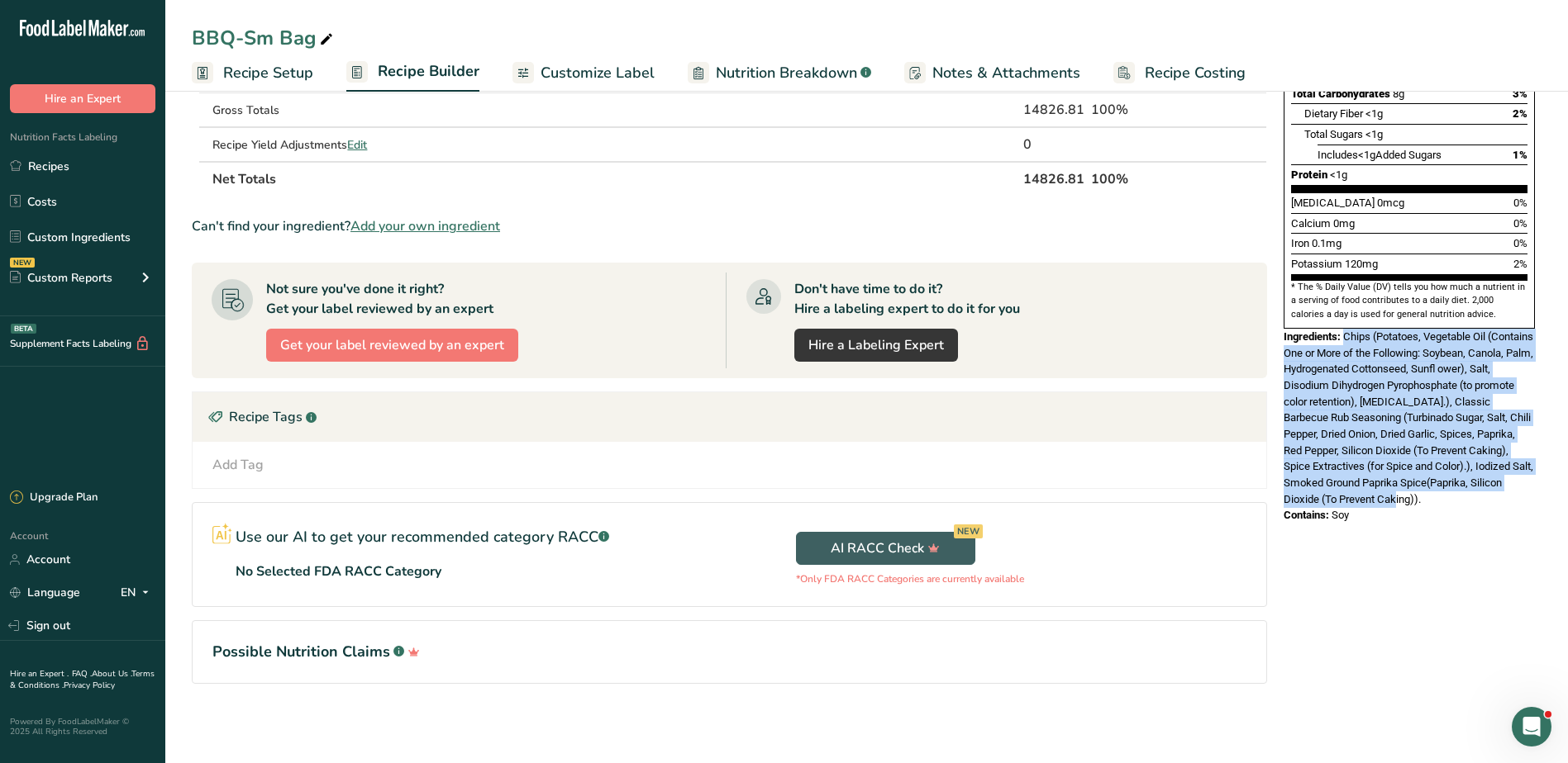
drag, startPoint x: 1345, startPoint y: 298, endPoint x: 1460, endPoint y: 458, distance: 197.0
click at [1460, 458] on div "Ingredients: Chips (Potatoes, Vegetable Oil (Contains One or More of the Follow…" at bounding box center [1409, 418] width 251 height 179
copy span "Chips (Potatoes, Vegetable Oil (Contains One or More of the Following: Soybean,…"
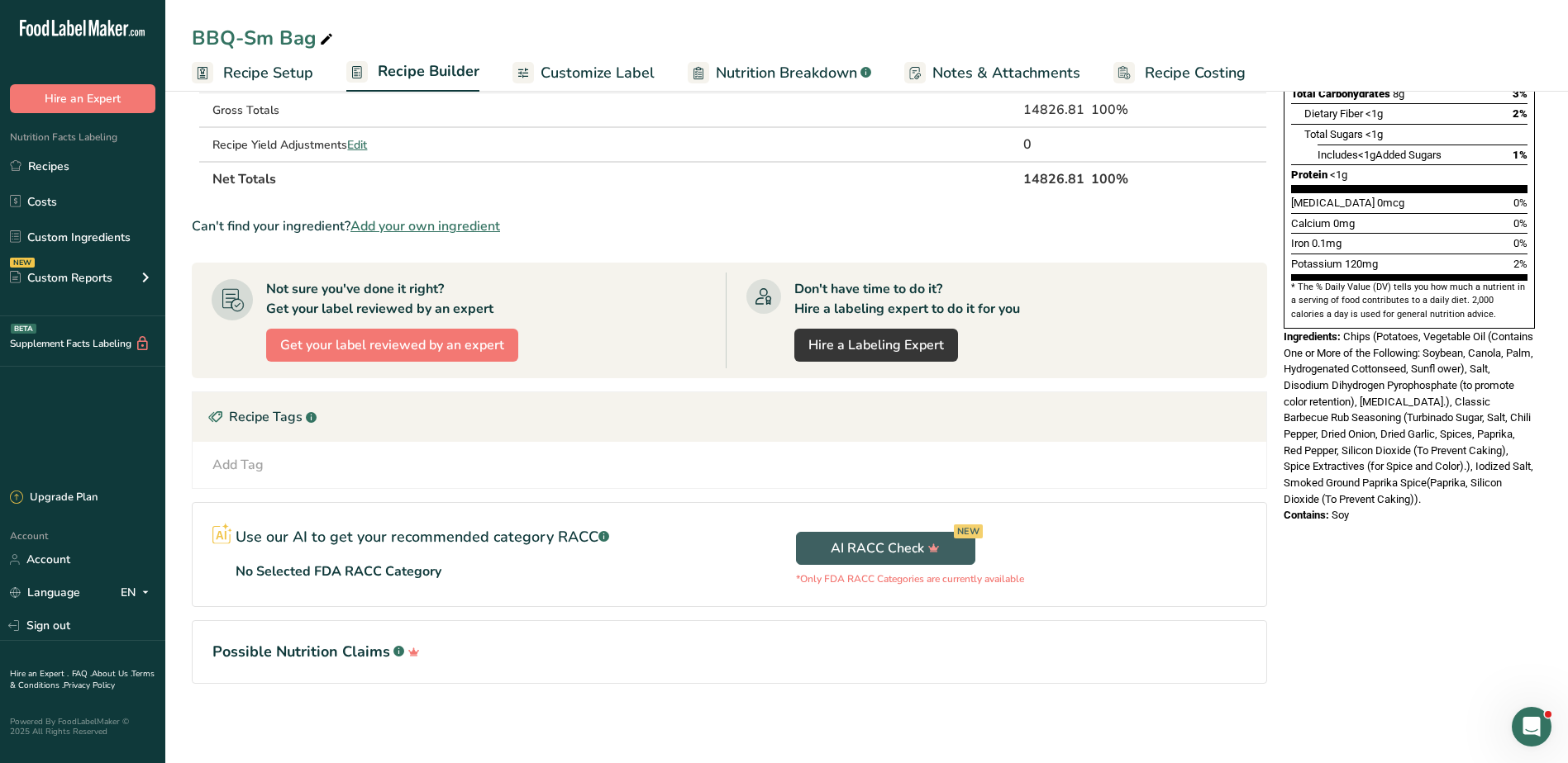
click at [1389, 507] on div "Contains: Soy" at bounding box center [1409, 515] width 251 height 17
drag, startPoint x: 1365, startPoint y: 476, endPoint x: 1334, endPoint y: 476, distance: 31.0
click at [1334, 507] on div "Contains: Soy" at bounding box center [1409, 515] width 251 height 17
copy span "Soy"
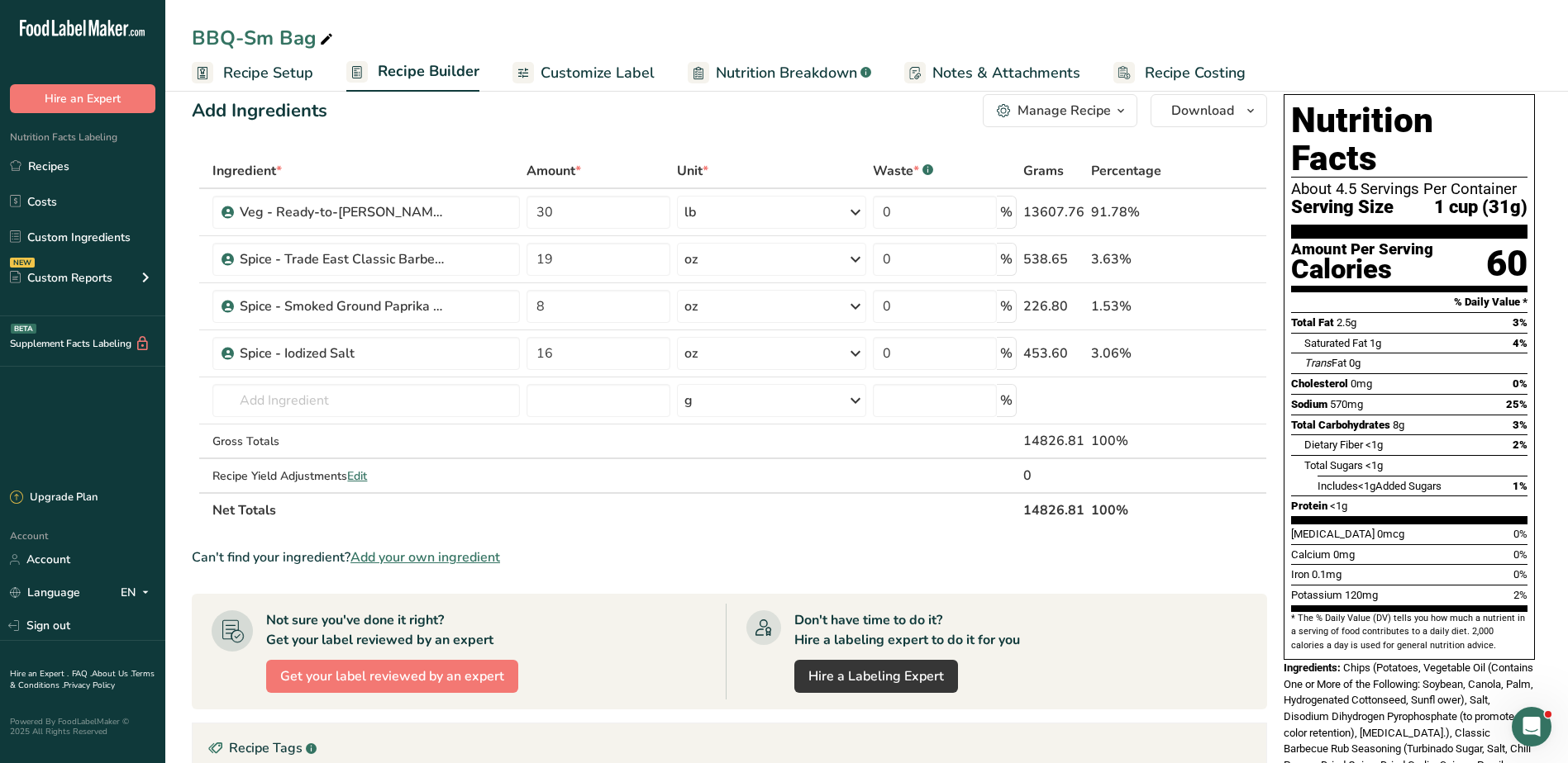
scroll to position [0, 0]
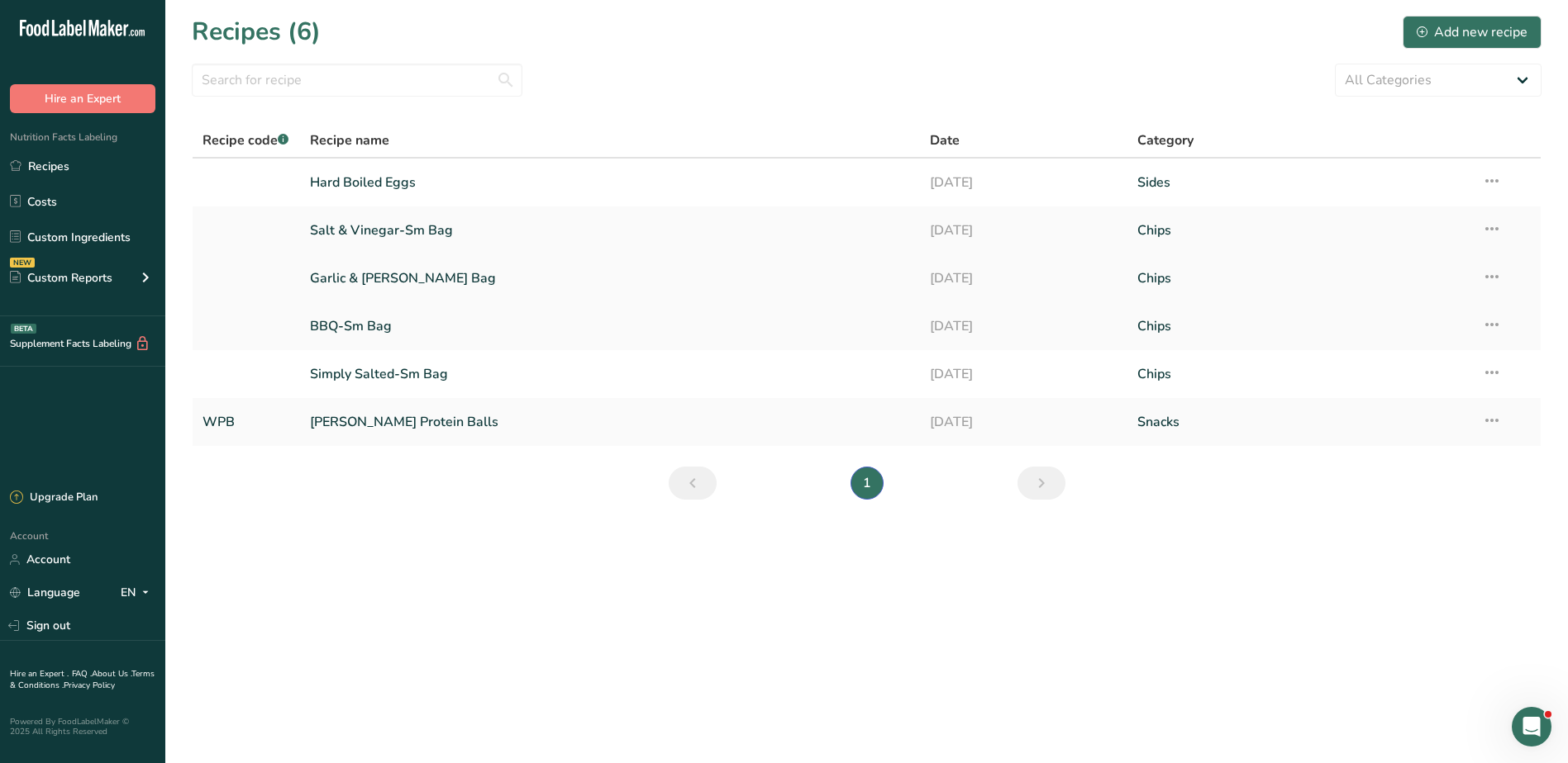
click at [382, 284] on link "Garlic & [PERSON_NAME] Bag" at bounding box center [610, 278] width 601 height 34
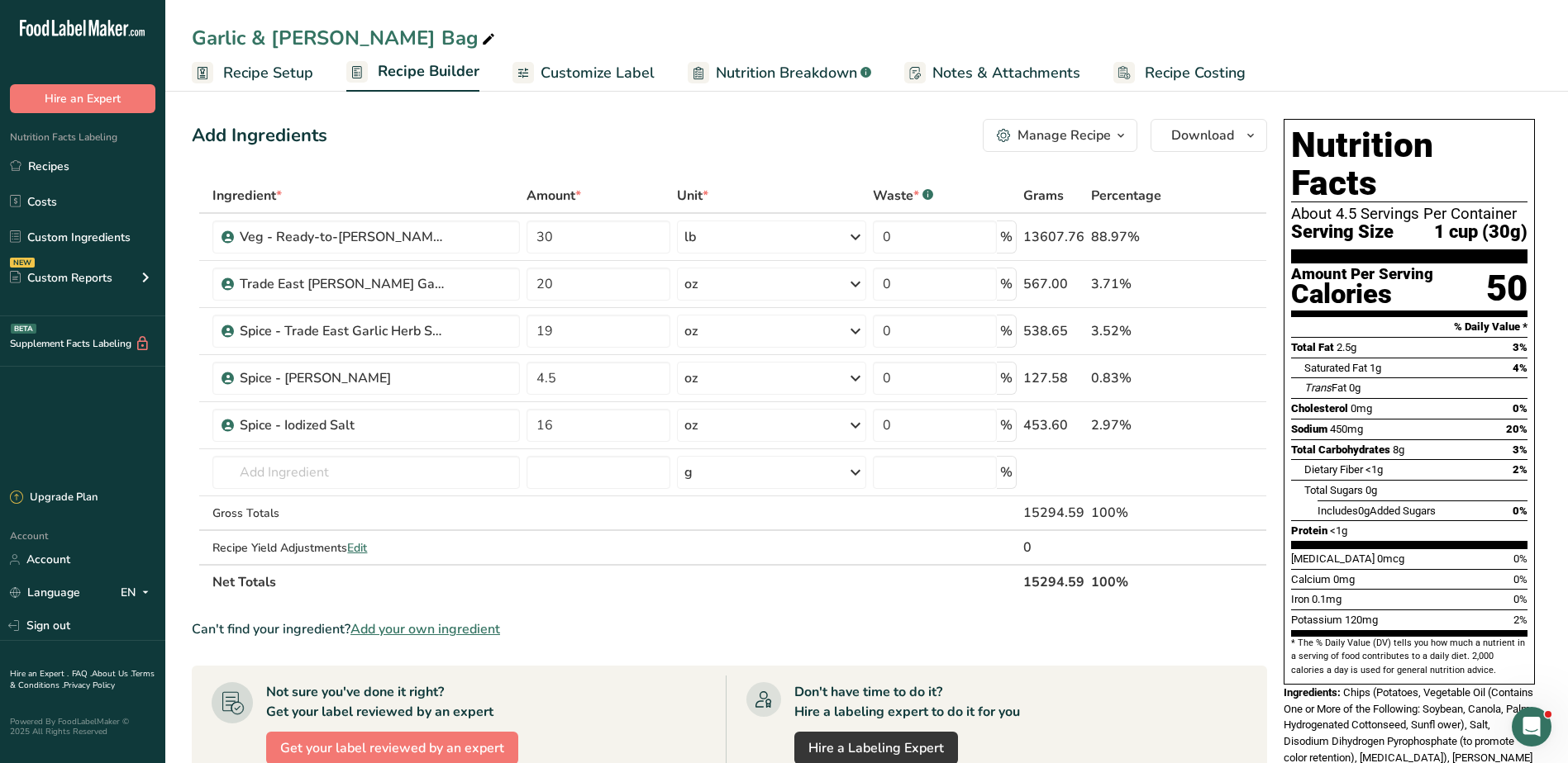
scroll to position [330, 0]
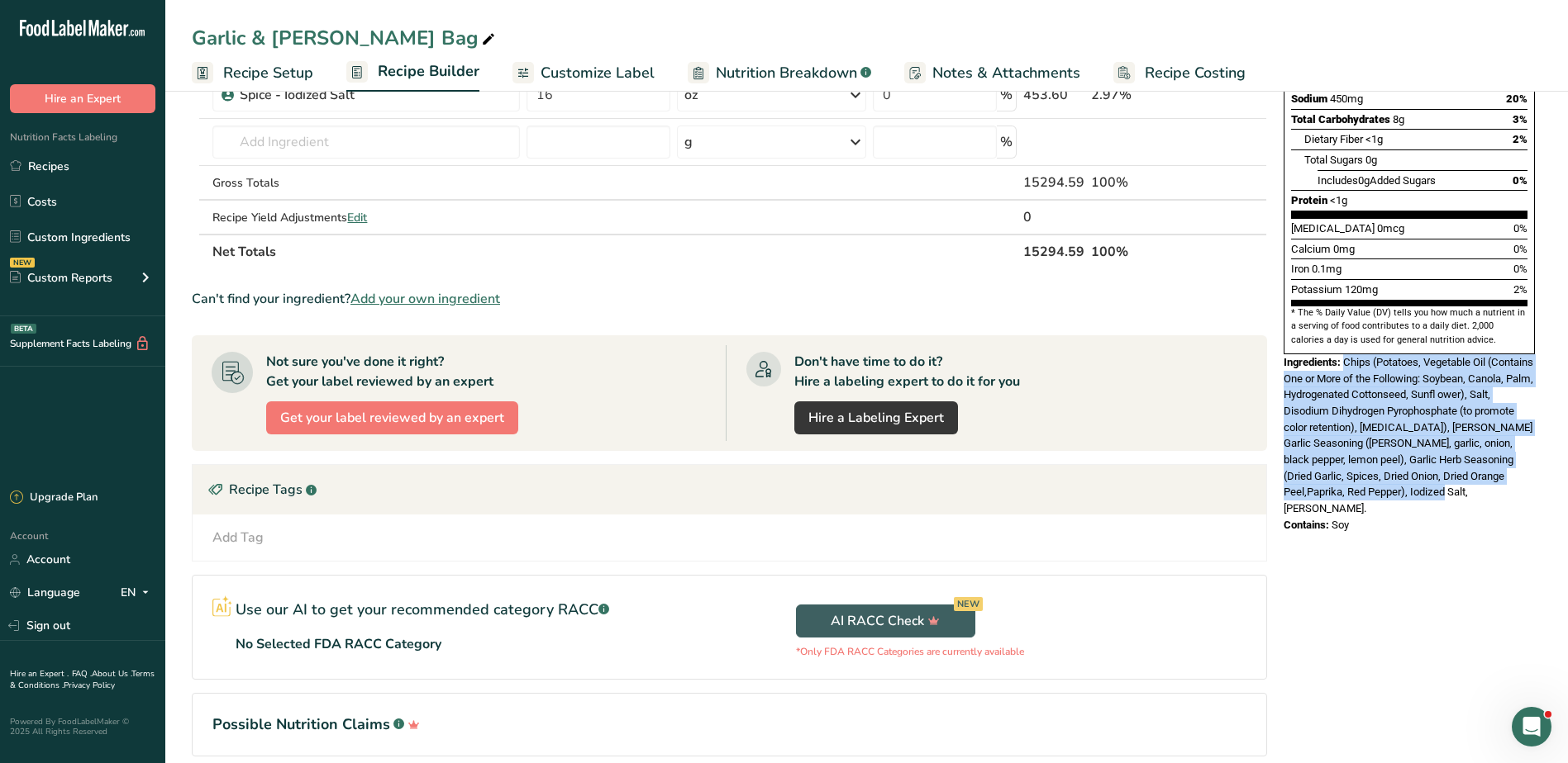
drag, startPoint x: 1346, startPoint y: 323, endPoint x: 1530, endPoint y: 456, distance: 227.0
click at [1530, 456] on div "Ingredients: Chips (Potatoes, Vegetable Oil (Contains One or More of the Follow…" at bounding box center [1409, 436] width 251 height 163
copy span "Chips (Potatoes, Vegetable Oil (Contains One or More of the Following: Soybean,…"
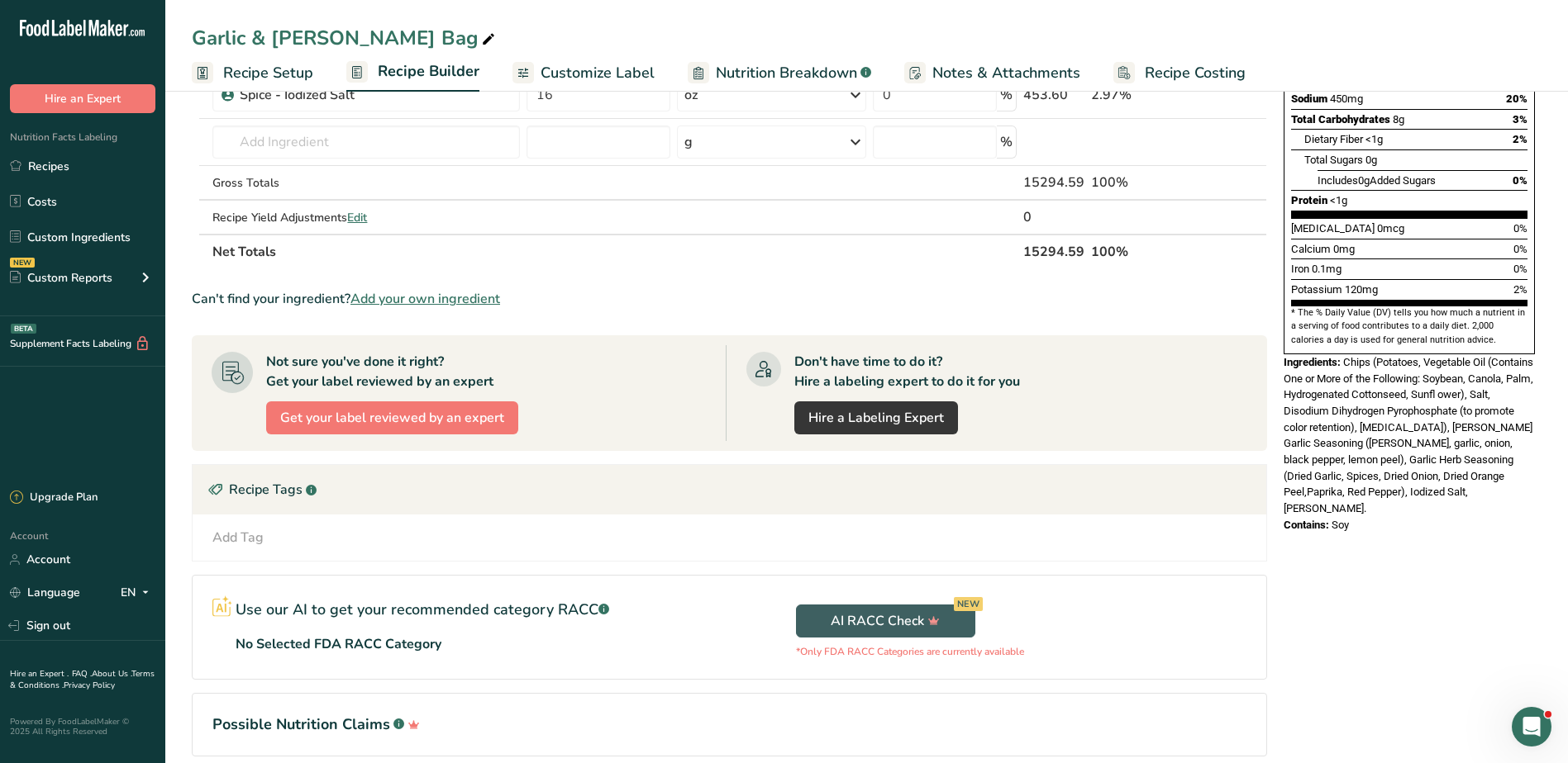
click at [1389, 481] on div "Nutrition Facts About 4.5 Servings Per Container Serving Size 1 cup (30g) Amoun…" at bounding box center [1409, 160] width 265 height 757
click at [1333, 517] on div "Contains: Soy" at bounding box center [1409, 525] width 251 height 17
copy span "Soy"
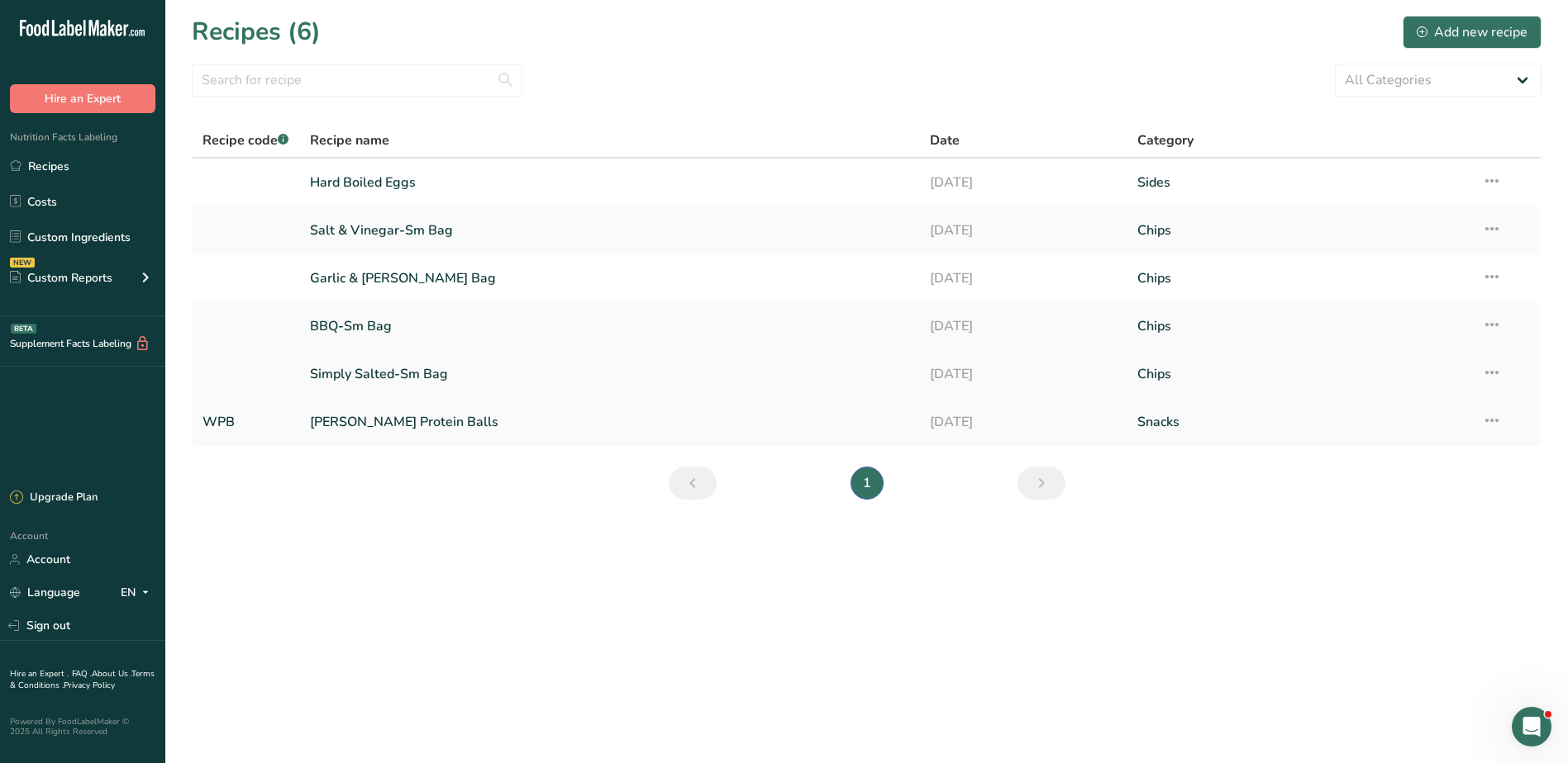
click at [407, 377] on link "Simply Salted-Sm Bag" at bounding box center [610, 373] width 601 height 34
